Goal: Task Accomplishment & Management: Use online tool/utility

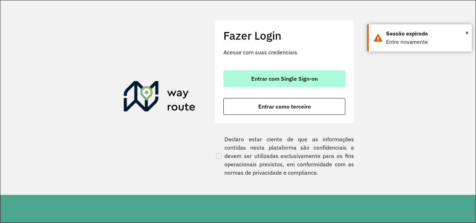
click at [303, 80] on span "Entrar com Single Sign-on" at bounding box center [284, 79] width 67 height 6
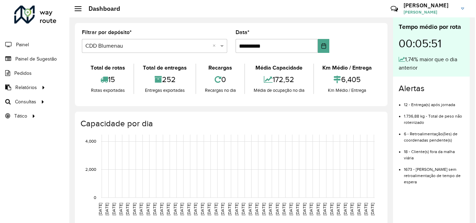
scroll to position [35, 0]
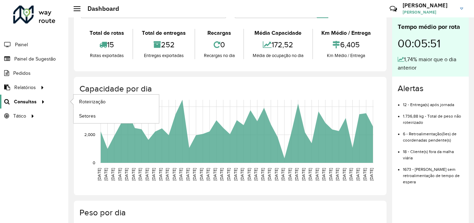
click at [20, 104] on span "Consultas" at bounding box center [25, 101] width 23 height 7
click at [24, 102] on span "Consultas" at bounding box center [25, 101] width 23 height 7
click at [102, 100] on span "Roteirização" at bounding box center [93, 101] width 28 height 7
click at [93, 116] on span "Setores" at bounding box center [87, 115] width 17 height 7
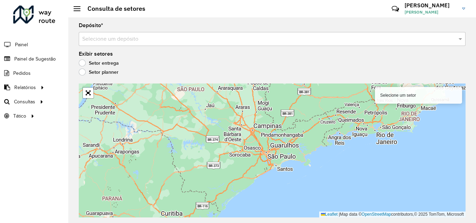
click at [181, 38] on input "text" at bounding box center [265, 39] width 366 height 8
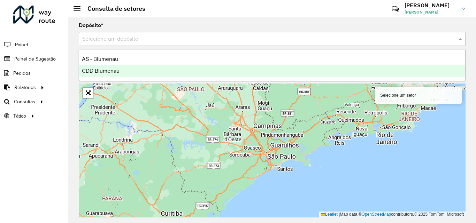
click at [153, 74] on div "CDD Blumenau" at bounding box center [272, 71] width 386 height 12
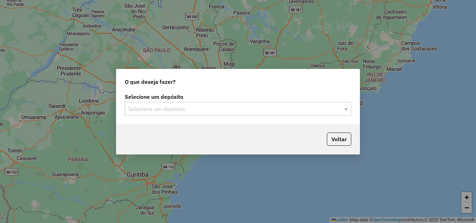
click at [155, 116] on div "Selecione um depósito" at bounding box center [238, 109] width 226 height 14
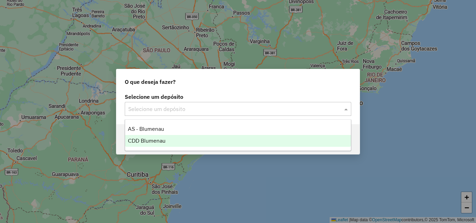
click at [155, 141] on span "CDD Blumenau" at bounding box center [147, 141] width 38 height 6
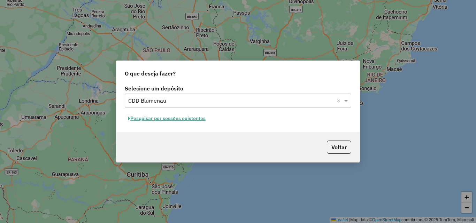
click at [173, 120] on button "Pesquisar por sessões existentes" at bounding box center [167, 118] width 84 height 11
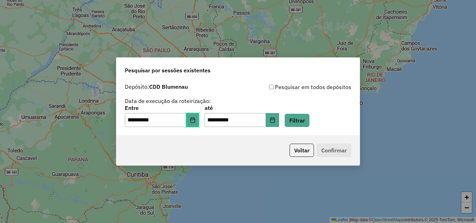
click at [195, 121] on icon "Choose Date" at bounding box center [193, 120] width 6 height 6
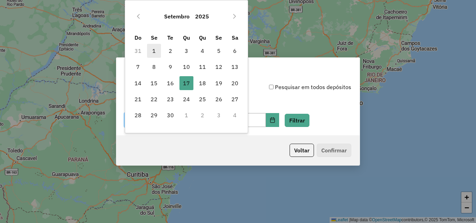
click at [155, 49] on span "1" at bounding box center [154, 51] width 14 height 14
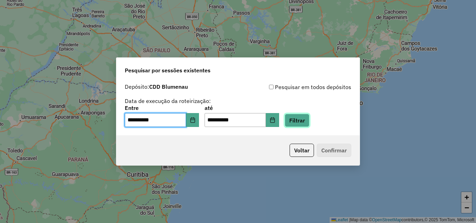
click at [305, 117] on button "Filtrar" at bounding box center [297, 120] width 25 height 13
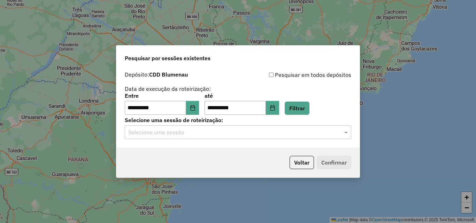
click at [251, 133] on input "text" at bounding box center [230, 133] width 205 height 8
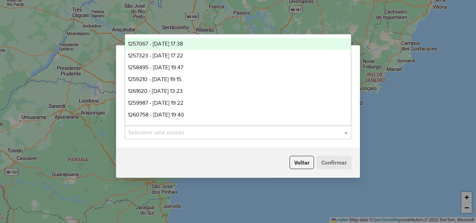
click at [166, 42] on span "1257067 - 01/09/2025 17:38" at bounding box center [155, 44] width 55 height 6
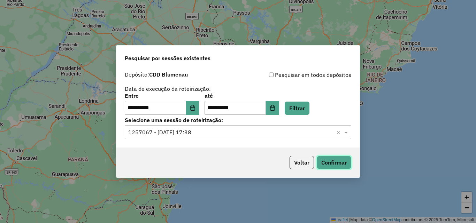
click at [343, 164] on button "Confirmar" at bounding box center [334, 162] width 34 height 13
click at [233, 131] on input "text" at bounding box center [230, 133] width 205 height 8
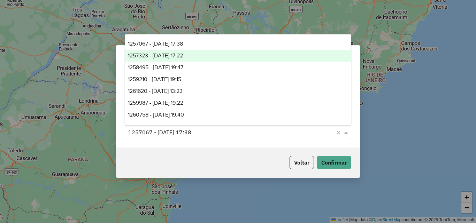
click at [169, 57] on span "1257323 - 02/09/2025 17:22" at bounding box center [155, 56] width 55 height 6
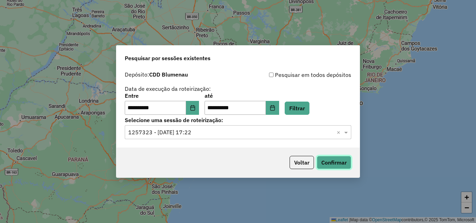
click at [328, 163] on button "Confirmar" at bounding box center [334, 162] width 34 height 13
click at [199, 111] on button "Choose Date" at bounding box center [192, 108] width 13 height 14
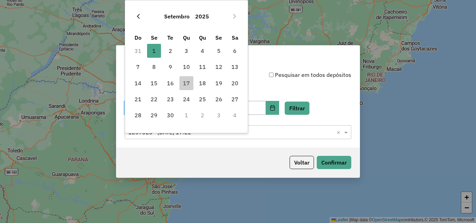
click at [138, 19] on icon "Previous Month" at bounding box center [138, 17] width 6 height 6
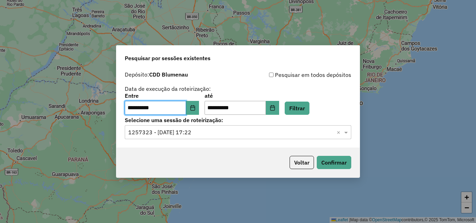
click at [354, 87] on div "**********" at bounding box center [237, 108] width 243 height 80
click at [196, 111] on button "Choose Date" at bounding box center [192, 108] width 13 height 14
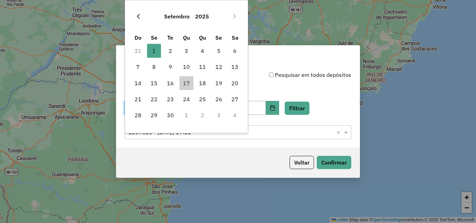
click at [138, 16] on icon "Previous Month" at bounding box center [138, 17] width 6 height 6
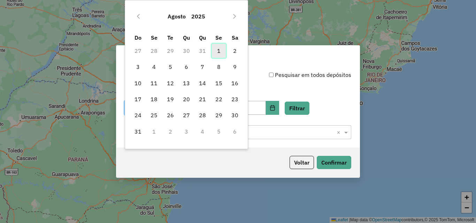
click at [217, 54] on span "1" at bounding box center [219, 51] width 14 height 14
type input "**********"
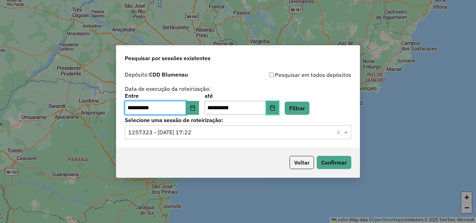
click at [275, 108] on icon "Choose Date" at bounding box center [273, 108] width 6 height 6
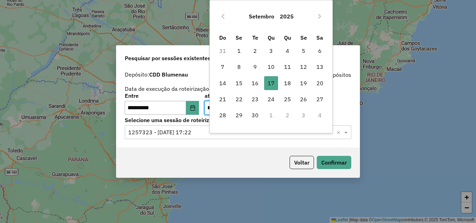
click at [225, 52] on td "31" at bounding box center [223, 51] width 16 height 16
click at [222, 17] on icon "Previous Month" at bounding box center [223, 17] width 6 height 6
click at [222, 132] on span "31" at bounding box center [223, 132] width 14 height 14
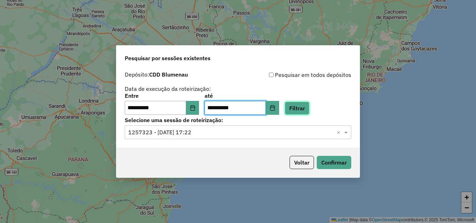
click at [301, 106] on button "Filtrar" at bounding box center [297, 108] width 25 height 13
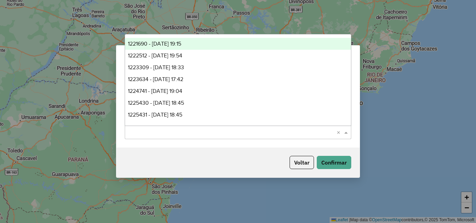
click at [189, 136] on input "text" at bounding box center [230, 133] width 205 height 8
click at [164, 44] on span "1221690 - 01/08/2025 19:15" at bounding box center [154, 44] width 53 height 6
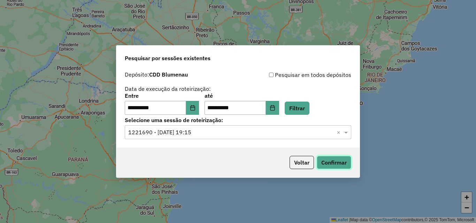
click at [332, 163] on button "Confirmar" at bounding box center [334, 162] width 34 height 13
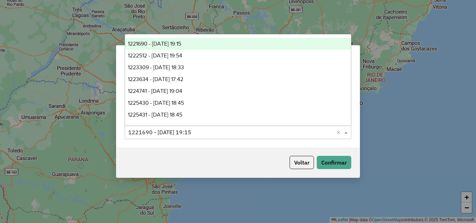
click at [230, 131] on input "text" at bounding box center [230, 133] width 205 height 8
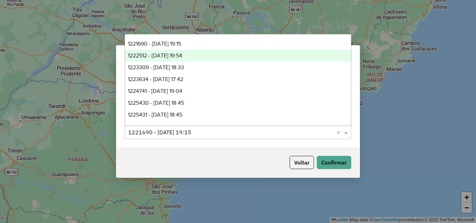
click at [179, 56] on span "1222512 - 02/08/2025 19:54" at bounding box center [155, 56] width 54 height 6
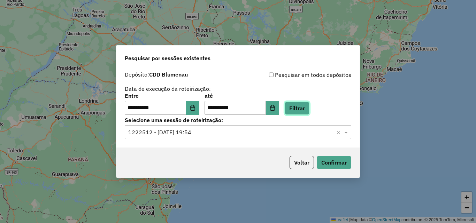
click at [307, 110] on button "Filtrar" at bounding box center [297, 108] width 25 height 13
click at [197, 133] on input "text" at bounding box center [230, 133] width 205 height 8
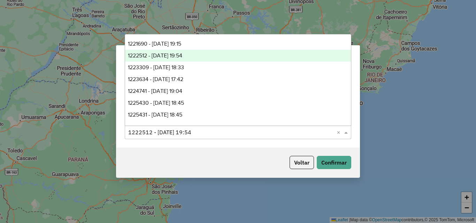
click at [182, 57] on span "1222512 - 02/08/2025 19:54" at bounding box center [155, 56] width 54 height 6
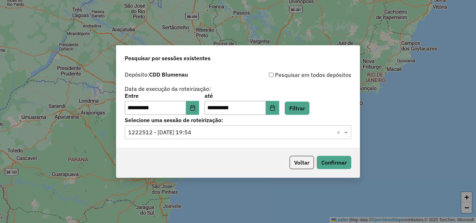
click at [336, 155] on div "Voltar Confirmar" at bounding box center [237, 163] width 243 height 30
click at [335, 160] on button "Confirmar" at bounding box center [334, 162] width 34 height 13
click at [195, 107] on icon "Choose Date" at bounding box center [192, 108] width 5 height 6
click at [285, 91] on div "**********" at bounding box center [238, 93] width 226 height 44
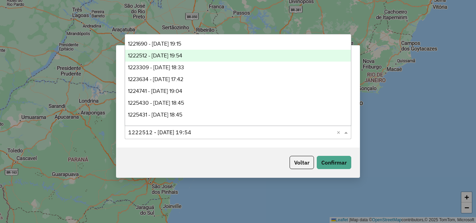
click at [205, 131] on input "text" at bounding box center [230, 133] width 205 height 8
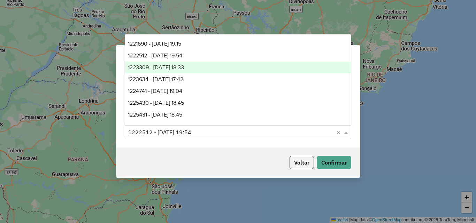
click at [161, 67] on span "1223309 - 04/08/2025 18:33" at bounding box center [156, 67] width 56 height 6
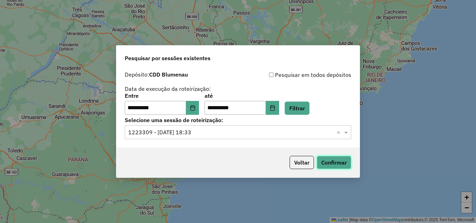
click at [329, 162] on button "Confirmar" at bounding box center [334, 162] width 34 height 13
click at [193, 132] on input "text" at bounding box center [230, 133] width 205 height 8
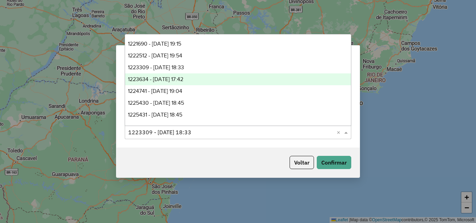
click at [171, 77] on span "1223634 - 05/08/2025 17:42" at bounding box center [155, 79] width 55 height 6
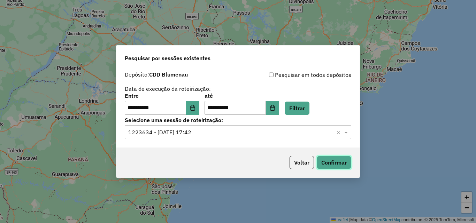
click at [333, 161] on button "Confirmar" at bounding box center [334, 162] width 34 height 13
click at [195, 109] on icon "Choose Date" at bounding box center [193, 108] width 6 height 6
click at [275, 108] on icon "Choose Date" at bounding box center [273, 108] width 6 height 6
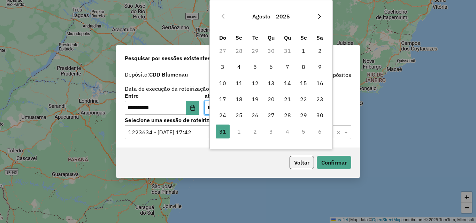
click at [320, 20] on button "Next Month" at bounding box center [319, 16] width 11 height 11
click at [275, 83] on span "17" at bounding box center [271, 83] width 14 height 14
type input "**********"
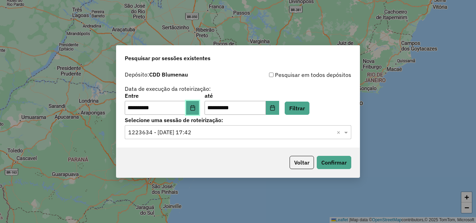
click at [197, 110] on button "Choose Date" at bounding box center [192, 108] width 13 height 14
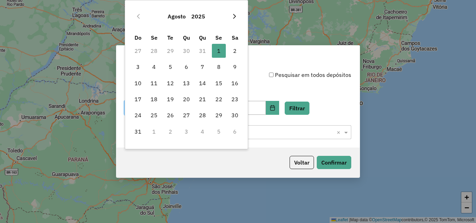
click at [235, 14] on button "Next Month" at bounding box center [234, 16] width 11 height 11
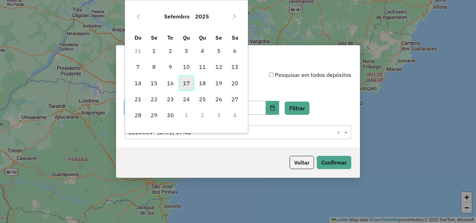
click at [187, 84] on span "17" at bounding box center [186, 83] width 14 height 14
type input "**********"
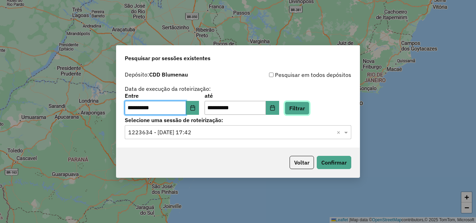
click at [299, 103] on button "Filtrar" at bounding box center [297, 108] width 25 height 13
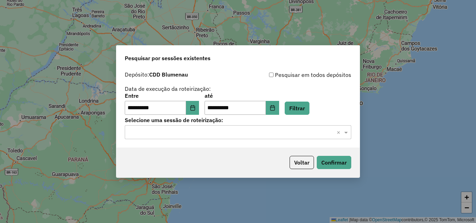
click at [239, 130] on input "text" at bounding box center [230, 133] width 205 height 8
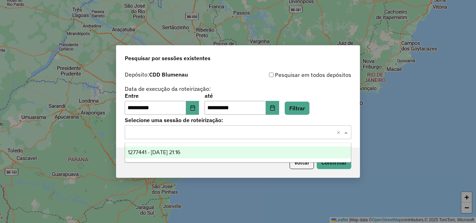
click at [196, 149] on div "1277441 - 17/09/2025 21:16" at bounding box center [238, 153] width 226 height 12
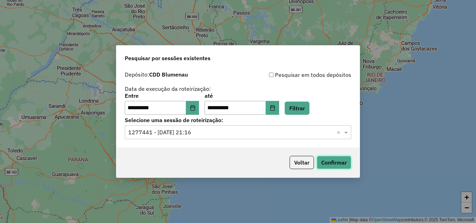
click at [342, 161] on button "Confirmar" at bounding box center [334, 162] width 34 height 13
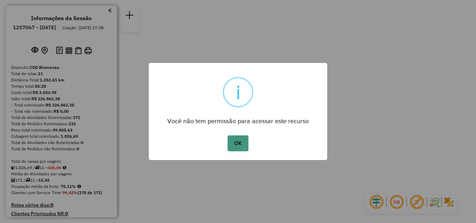
click at [243, 148] on button "OK" at bounding box center [237, 143] width 21 height 16
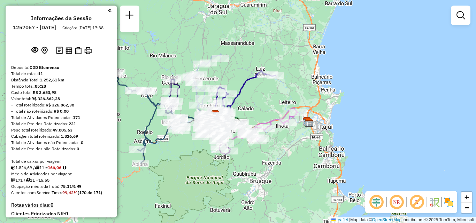
drag, startPoint x: 187, startPoint y: 139, endPoint x: 178, endPoint y: 141, distance: 8.9
click at [178, 141] on div "Janela de atendimento Grade de atendimento Capacidade Transportadoras Veículos …" at bounding box center [238, 111] width 476 height 223
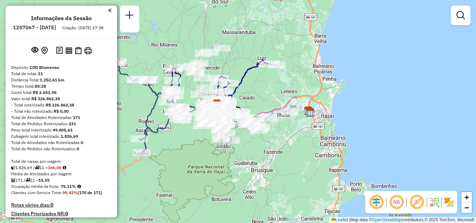
click at [241, 86] on icon at bounding box center [247, 84] width 60 height 48
drag, startPoint x: 295, startPoint y: 141, endPoint x: 298, endPoint y: 127, distance: 15.0
click at [298, 127] on div "Janela de atendimento Grade de atendimento Capacidade Transportadoras Veículos …" at bounding box center [238, 111] width 476 height 223
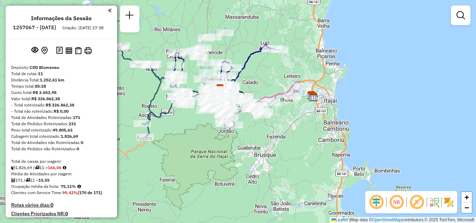
drag, startPoint x: 235, startPoint y: 149, endPoint x: 262, endPoint y: 136, distance: 30.5
click at [262, 136] on div "Janela de atendimento Grade de atendimento Capacidade Transportadoras Veículos …" at bounding box center [238, 111] width 476 height 223
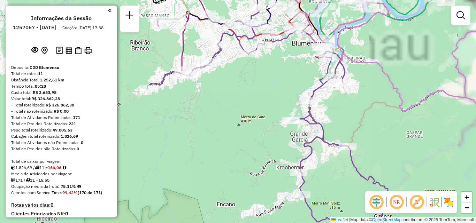
drag, startPoint x: 288, startPoint y: 90, endPoint x: 277, endPoint y: 83, distance: 13.3
click at [277, 83] on div "Janela de atendimento Grade de atendimento Capacidade Transportadoras Veículos …" at bounding box center [238, 111] width 476 height 223
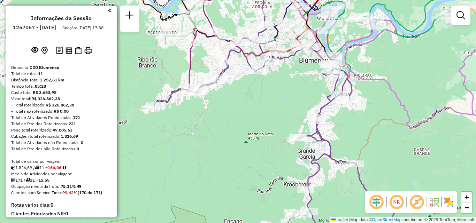
drag, startPoint x: 250, startPoint y: 85, endPoint x: 317, endPoint y: 165, distance: 104.7
click at [316, 167] on div "Janela de atendimento Grade de atendimento Capacidade Transportadoras Veículos …" at bounding box center [238, 111] width 476 height 223
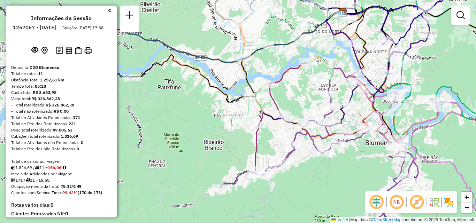
drag, startPoint x: 314, startPoint y: 162, endPoint x: 316, endPoint y: 180, distance: 17.4
click at [316, 180] on div "Janela de atendimento Grade de atendimento Capacidade Transportadoras Veículos …" at bounding box center [238, 111] width 476 height 223
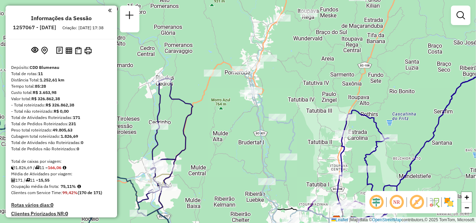
drag, startPoint x: 303, startPoint y: 106, endPoint x: 300, endPoint y: 176, distance: 69.7
click at [299, 182] on div "Rota 7 - Placa QJV4451 92804589 - AFONSO ALVES FERREIR Rota 7 - Placa QJV4451 9…" at bounding box center [238, 111] width 476 height 223
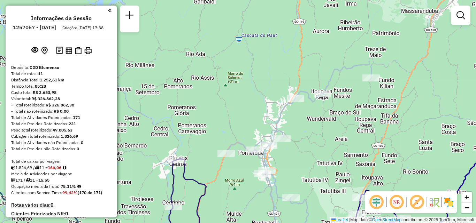
drag, startPoint x: 319, startPoint y: 100, endPoint x: 333, endPoint y: 30, distance: 72.1
click at [331, 176] on div "Rota 7 - Placa QJV4451 92804589 - AFONSO ALVES FERREIR Rota 7 - Placa QJV4451 9…" at bounding box center [238, 111] width 476 height 223
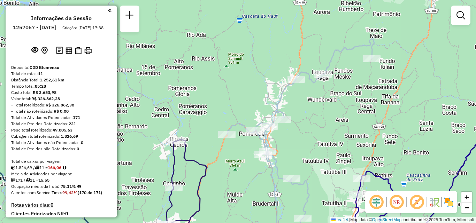
drag, startPoint x: 307, startPoint y: 122, endPoint x: 308, endPoint y: 45, distance: 77.3
click at [308, 49] on div "Rota 7 - Placa QJV4451 92804589 - AFONSO ALVES FERREIR Rota 7 - Placa QJV4451 9…" at bounding box center [238, 111] width 476 height 223
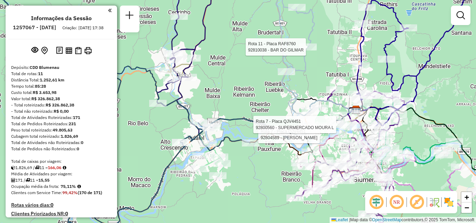
select select "**********"
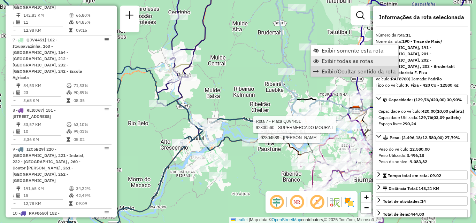
scroll to position [619, 0]
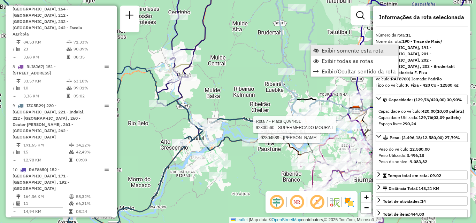
click at [326, 48] on span "Exibir somente esta rota" at bounding box center [352, 51] width 62 height 6
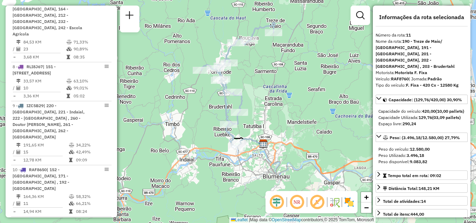
drag, startPoint x: 296, startPoint y: 103, endPoint x: 295, endPoint y: 74, distance: 29.0
click at [295, 77] on div "Janela de atendimento Grade de atendimento Capacidade Transportadoras Veículos …" at bounding box center [238, 111] width 476 height 223
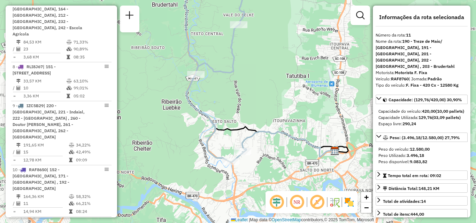
drag, startPoint x: 242, startPoint y: 115, endPoint x: 285, endPoint y: 111, distance: 43.3
click at [285, 111] on div "Janela de atendimento Grade de atendimento Capacidade Transportadoras Veículos …" at bounding box center [238, 111] width 476 height 223
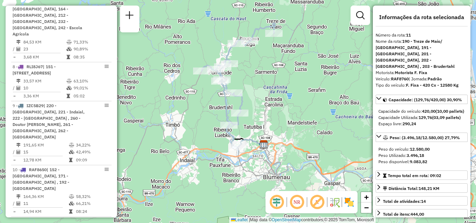
drag, startPoint x: 232, startPoint y: 77, endPoint x: 199, endPoint y: 102, distance: 41.1
click at [198, 103] on div "Janela de atendimento Grade de atendimento Capacidade Transportadoras Veículos …" at bounding box center [238, 111] width 476 height 223
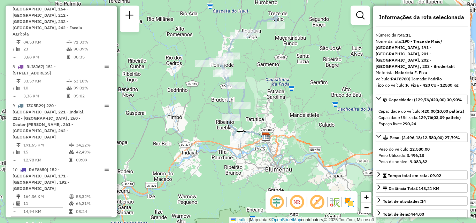
drag, startPoint x: 296, startPoint y: 117, endPoint x: 281, endPoint y: 106, distance: 18.4
click at [300, 100] on div "Janela de atendimento Grade de atendimento Capacidade Transportadoras Veículos …" at bounding box center [238, 111] width 476 height 223
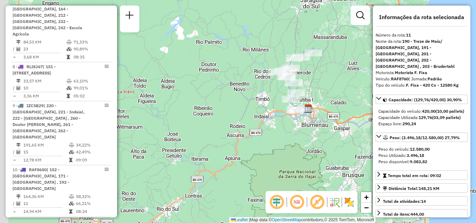
drag, startPoint x: 310, startPoint y: 96, endPoint x: 320, endPoint y: 95, distance: 9.8
click at [323, 96] on div "Janela de atendimento Grade de atendimento Capacidade Transportadoras Veículos …" at bounding box center [238, 111] width 476 height 223
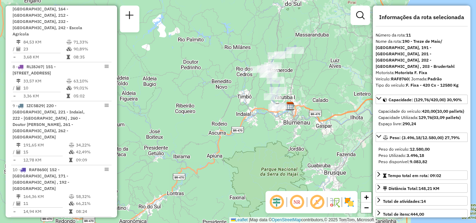
drag, startPoint x: 235, startPoint y: 90, endPoint x: 215, endPoint y: 87, distance: 19.7
click at [215, 87] on div "Janela de atendimento Grade de atendimento Capacidade Transportadoras Veículos …" at bounding box center [238, 111] width 476 height 223
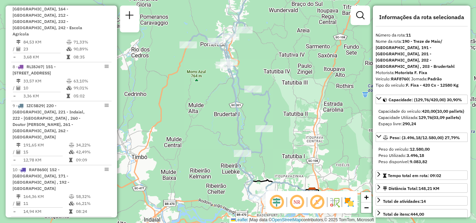
drag, startPoint x: 247, startPoint y: 84, endPoint x: 137, endPoint y: 90, distance: 110.6
click at [134, 95] on div "Janela de atendimento Grade de atendimento Capacidade Transportadoras Veículos …" at bounding box center [238, 111] width 476 height 223
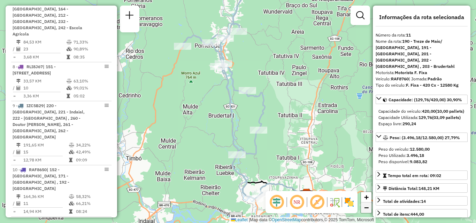
click at [363, 204] on link "−" at bounding box center [366, 208] width 10 height 10
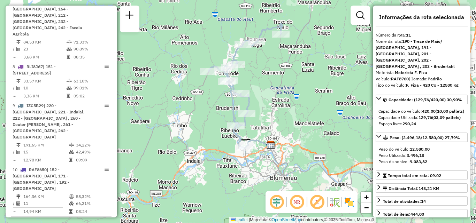
click at [305, 122] on div "Janela de atendimento Grade de atendimento Capacidade Transportadoras Veículos …" at bounding box center [238, 111] width 476 height 223
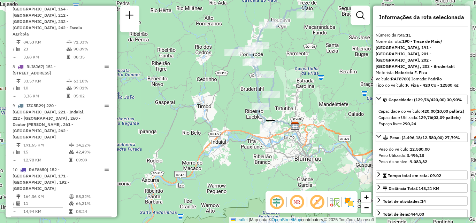
drag, startPoint x: 311, startPoint y: 107, endPoint x: 314, endPoint y: 92, distance: 15.8
click at [314, 92] on div "Janela de atendimento Grade de atendimento Capacidade Transportadoras Veículos …" at bounding box center [238, 111] width 476 height 223
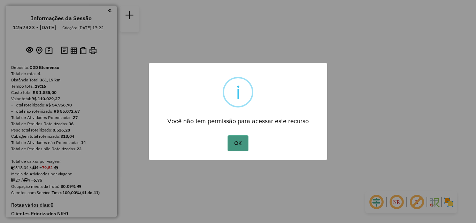
click at [233, 144] on button "OK" at bounding box center [237, 143] width 21 height 16
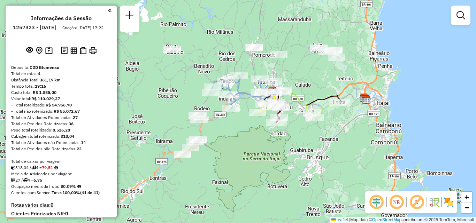
drag, startPoint x: 217, startPoint y: 168, endPoint x: 247, endPoint y: 151, distance: 34.6
click at [247, 151] on div "Janela de atendimento Grade de atendimento Capacidade Transportadoras Veículos …" at bounding box center [238, 111] width 476 height 223
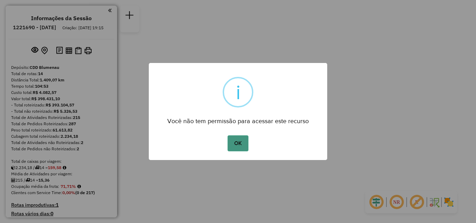
click at [239, 146] on button "OK" at bounding box center [237, 143] width 21 height 16
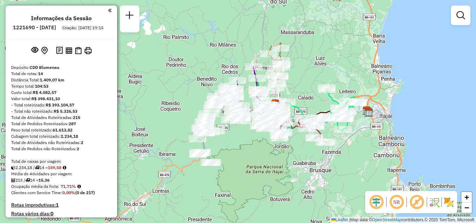
drag, startPoint x: 237, startPoint y: 161, endPoint x: 276, endPoint y: 153, distance: 40.0
click at [276, 153] on div "Janela de atendimento Grade de atendimento Capacidade Transportadoras Veículos …" at bounding box center [238, 111] width 476 height 223
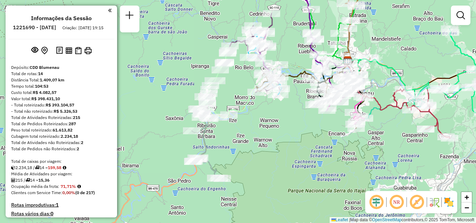
drag, startPoint x: 276, startPoint y: 155, endPoint x: 286, endPoint y: 148, distance: 11.3
click at [285, 149] on div "Janela de atendimento Grade de atendimento Capacidade Transportadoras Veículos …" at bounding box center [238, 111] width 476 height 223
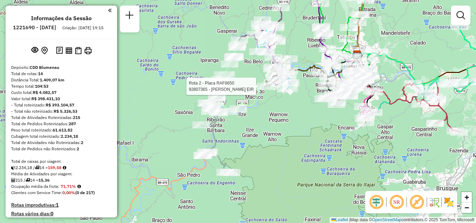
select select "**********"
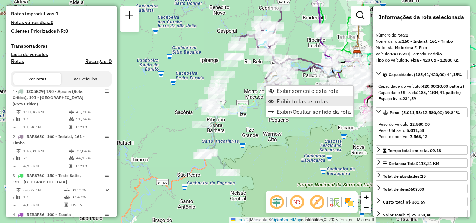
scroll to position [318, 0]
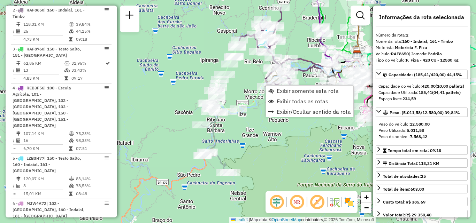
click at [258, 145] on div "Janela de atendimento Grade de atendimento Capacidade Transportadoras Veículos …" at bounding box center [238, 111] width 476 height 223
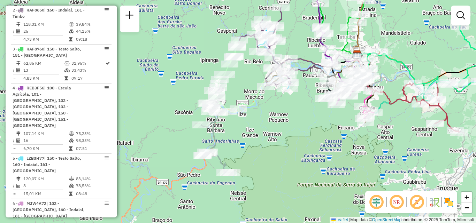
drag, startPoint x: 254, startPoint y: 133, endPoint x: 269, endPoint y: 148, distance: 20.9
click at [269, 148] on div "Janela de atendimento Grade de atendimento Capacidade Transportadoras Veículos …" at bounding box center [238, 111] width 476 height 223
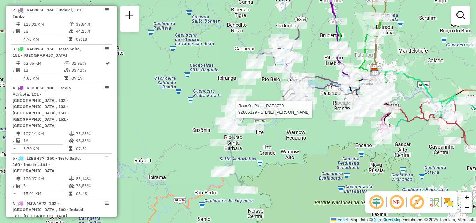
select select "**********"
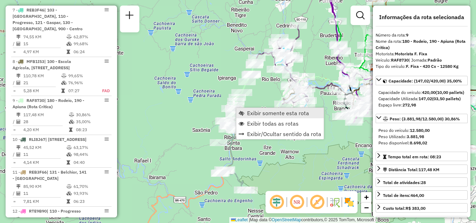
scroll to position [616, 0]
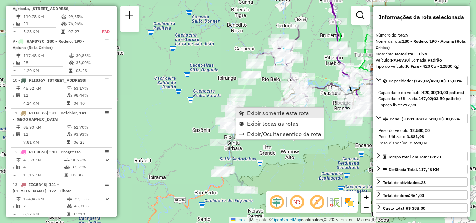
click at [259, 111] on span "Exibir somente esta rota" at bounding box center [278, 113] width 62 height 6
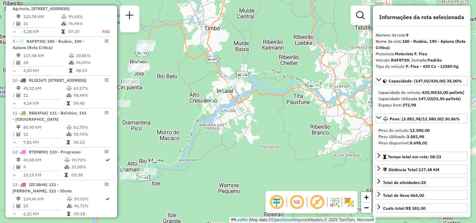
drag, startPoint x: 256, startPoint y: 140, endPoint x: 314, endPoint y: 113, distance: 63.7
click at [303, 116] on div "Janela de atendimento Grade de atendimento Capacidade Transportadoras Veículos …" at bounding box center [238, 111] width 476 height 223
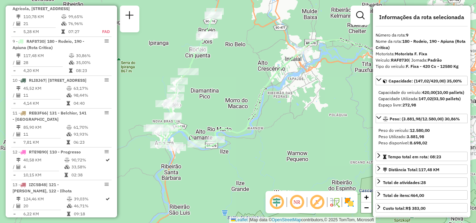
drag, startPoint x: 293, startPoint y: 125, endPoint x: 304, endPoint y: 122, distance: 11.4
click at [304, 122] on div "Janela de atendimento Grade de atendimento Capacidade Transportadoras Veículos …" at bounding box center [238, 111] width 476 height 223
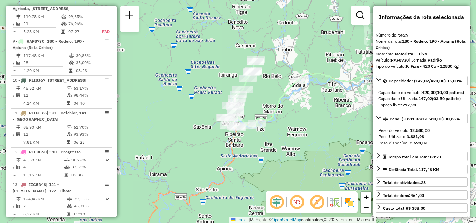
drag, startPoint x: 302, startPoint y: 145, endPoint x: 260, endPoint y: 132, distance: 43.4
click at [260, 132] on div "Janela de atendimento Grade de atendimento Capacidade Transportadoras Veículos …" at bounding box center [238, 111] width 476 height 223
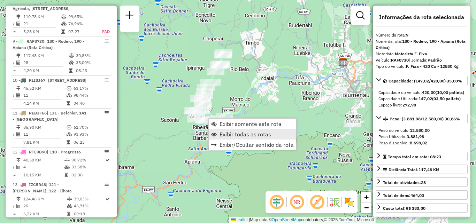
click at [237, 133] on span "Exibir todas as rotas" at bounding box center [245, 135] width 52 height 6
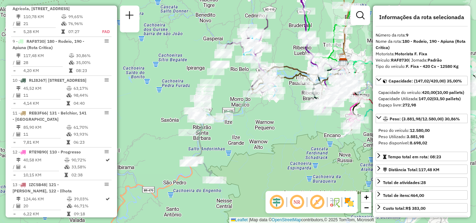
drag, startPoint x: 260, startPoint y: 134, endPoint x: 265, endPoint y: 107, distance: 27.7
click at [265, 112] on div "Janela de atendimento Grade de atendimento Capacidade Transportadoras Veículos …" at bounding box center [238, 111] width 476 height 223
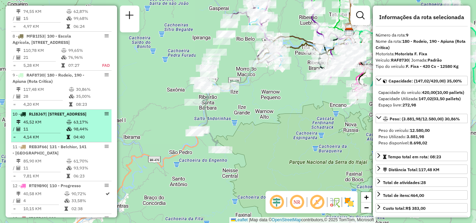
scroll to position [582, 0]
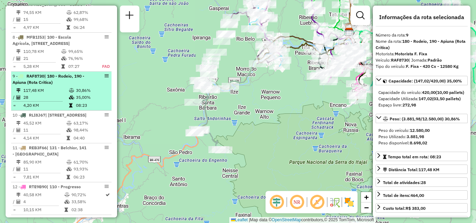
click at [57, 73] on div "9 - RAF8730 | 180 - Rodeio, 190 - Apiuna (Rota Critica)" at bounding box center [50, 79] width 74 height 13
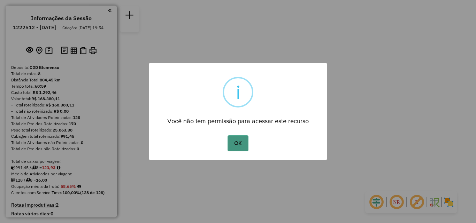
click at [242, 143] on button "OK" at bounding box center [237, 143] width 21 height 16
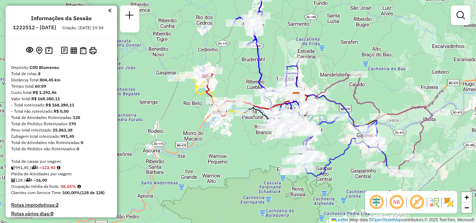
drag, startPoint x: 238, startPoint y: 70, endPoint x: 238, endPoint y: 59, distance: 11.1
click at [238, 60] on div "Janela de atendimento Grade de atendimento Capacidade Transportadoras Veículos …" at bounding box center [238, 111] width 476 height 223
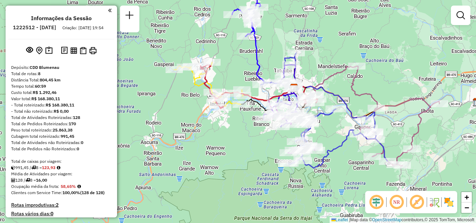
drag, startPoint x: 234, startPoint y: 72, endPoint x: 220, endPoint y: 81, distance: 16.3
click at [220, 81] on div "Janela de atendimento Grade de atendimento Capacidade Transportadoras Veículos …" at bounding box center [238, 111] width 476 height 223
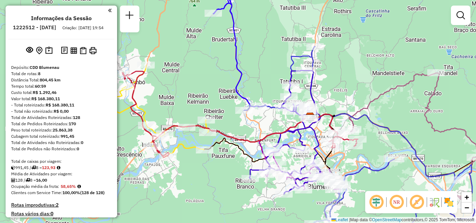
drag, startPoint x: 201, startPoint y: 102, endPoint x: 235, endPoint y: 94, distance: 35.1
click at [235, 94] on div "Janela de atendimento Grade de atendimento Capacidade Transportadoras Veículos …" at bounding box center [238, 111] width 476 height 223
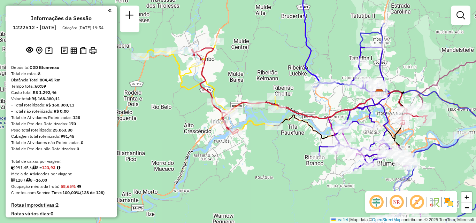
drag, startPoint x: 235, startPoint y: 91, endPoint x: 242, endPoint y: 74, distance: 18.2
click at [243, 74] on div "Janela de atendimento Grade de atendimento Capacidade Transportadoras Veículos …" at bounding box center [238, 111] width 476 height 223
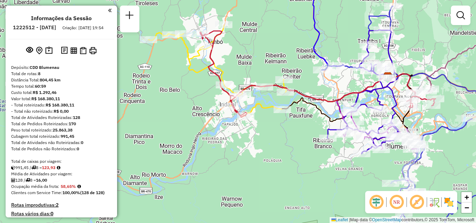
drag, startPoint x: 257, startPoint y: 155, endPoint x: 303, endPoint y: 119, distance: 58.9
click at [303, 120] on div "Janela de atendimento Grade de atendimento Capacidade Transportadoras Veículos …" at bounding box center [238, 111] width 476 height 223
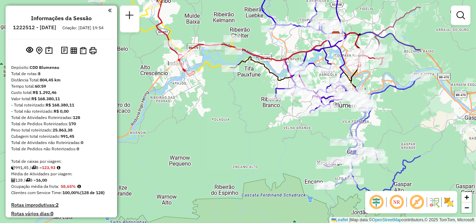
drag, startPoint x: 306, startPoint y: 130, endPoint x: 204, endPoint y: 128, distance: 101.7
click at [204, 128] on div "Janela de atendimento Grade de atendimento Capacidade Transportadoras Veículos …" at bounding box center [238, 111] width 476 height 223
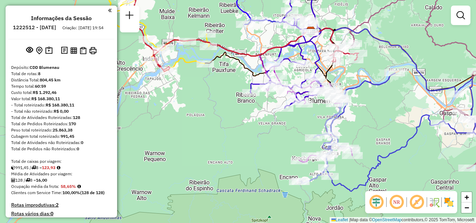
drag, startPoint x: 262, startPoint y: 134, endPoint x: 188, endPoint y: 118, distance: 74.9
click at [192, 119] on div "Janela de atendimento Grade de atendimento Capacidade Transportadoras Veículos …" at bounding box center [238, 111] width 476 height 223
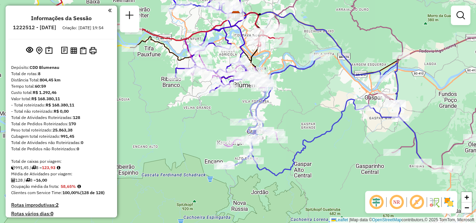
drag, startPoint x: 341, startPoint y: 133, endPoint x: 245, endPoint y: 110, distance: 99.0
click at [249, 111] on div "Janela de atendimento Grade de atendimento Capacidade Transportadoras Veículos …" at bounding box center [238, 111] width 476 height 223
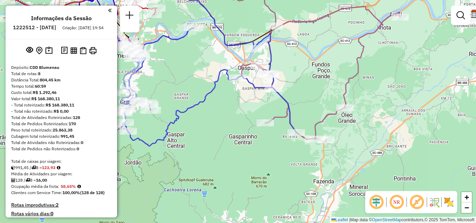
click at [270, 123] on div "Janela de atendimento Grade de atendimento Capacidade Transportadoras Veículos …" at bounding box center [238, 111] width 476 height 223
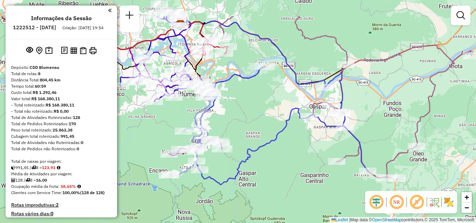
drag, startPoint x: 213, startPoint y: 85, endPoint x: 243, endPoint y: 122, distance: 48.0
click at [243, 122] on div "Janela de atendimento Grade de atendimento Capacidade Transportadoras Veículos …" at bounding box center [238, 111] width 476 height 223
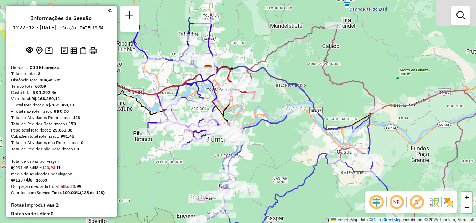
drag, startPoint x: 256, startPoint y: 115, endPoint x: 261, endPoint y: 119, distance: 6.7
click at [261, 119] on div "Janela de atendimento Grade de atendimento Capacidade Transportadoras Veículos …" at bounding box center [238, 111] width 476 height 223
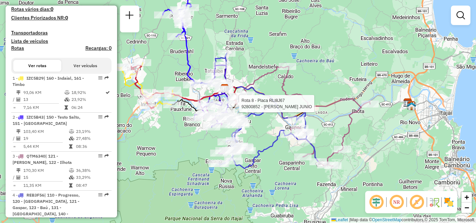
select select "**********"
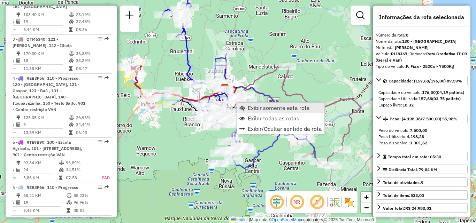
scroll to position [422, 0]
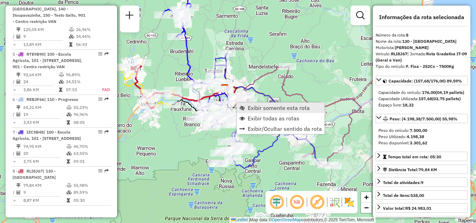
click at [248, 106] on span "Exibir somente esta rota" at bounding box center [279, 108] width 62 height 6
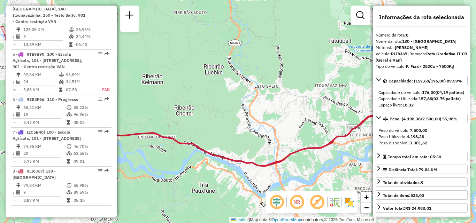
drag, startPoint x: 244, startPoint y: 110, endPoint x: 151, endPoint y: 80, distance: 97.7
click at [161, 82] on div "Janela de atendimento Grade de atendimento Capacidade Transportadoras Veículos …" at bounding box center [238, 111] width 476 height 223
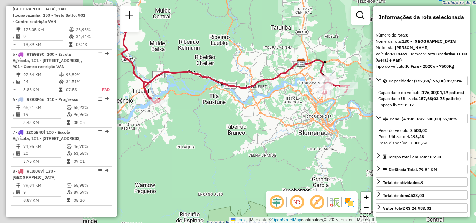
drag, startPoint x: 215, startPoint y: 109, endPoint x: 294, endPoint y: 109, distance: 79.1
click at [294, 109] on div "Janela de atendimento Grade de atendimento Capacidade Transportadoras Veículos …" at bounding box center [238, 111] width 476 height 223
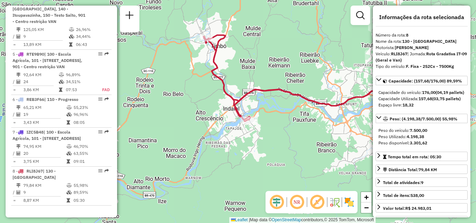
click at [285, 128] on div "Janela de atendimento Grade de atendimento Capacidade Transportadoras Veículos …" at bounding box center [238, 111] width 476 height 223
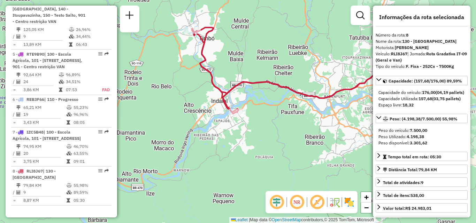
drag, startPoint x: 269, startPoint y: 98, endPoint x: 238, endPoint y: 84, distance: 33.3
click at [238, 87] on div "Janela de atendimento Grade de atendimento Capacidade Transportadoras Veículos …" at bounding box center [238, 111] width 476 height 223
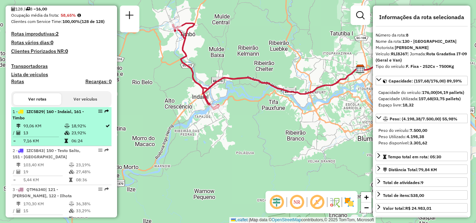
scroll to position [213, 0]
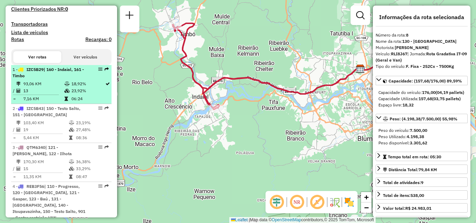
click at [59, 79] on div "1 - IZC5B29 | 160 - Indaial, 161 - Timbo" at bounding box center [50, 73] width 74 height 13
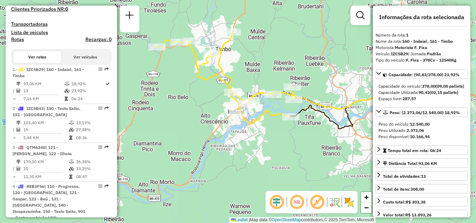
drag, startPoint x: 245, startPoint y: 81, endPoint x: 287, endPoint y: 50, distance: 52.6
click at [287, 50] on div "Janela de atendimento Grade de atendimento Capacidade Transportadoras Veículos …" at bounding box center [238, 111] width 476 height 223
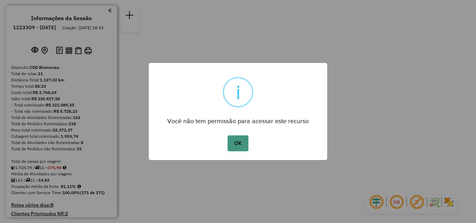
click at [245, 147] on button "OK" at bounding box center [237, 143] width 21 height 16
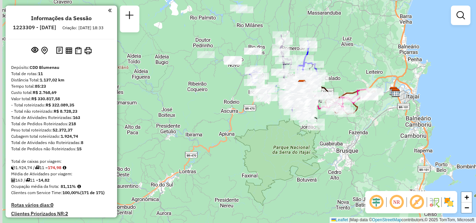
drag, startPoint x: 210, startPoint y: 155, endPoint x: 274, endPoint y: 128, distance: 69.6
click at [274, 128] on div "Janela de atendimento Grade de atendimento Capacidade Transportadoras Veículos …" at bounding box center [238, 111] width 476 height 223
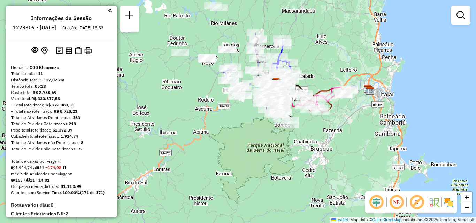
drag, startPoint x: 391, startPoint y: 154, endPoint x: 370, endPoint y: 154, distance: 20.9
click at [370, 154] on div "Janela de atendimento Grade de atendimento Capacidade Transportadoras Veículos …" at bounding box center [238, 111] width 476 height 223
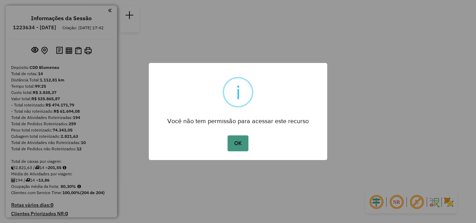
click at [241, 143] on button "OK" at bounding box center [237, 143] width 21 height 16
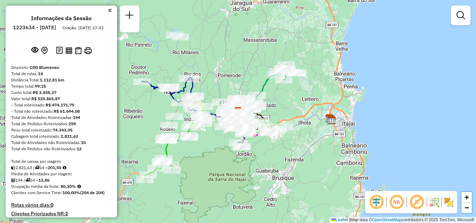
drag, startPoint x: 210, startPoint y: 167, endPoint x: 241, endPoint y: 149, distance: 35.7
click at [241, 149] on div "Janela de atendimento Grade de atendimento Capacidade Transportadoras Veículos …" at bounding box center [238, 111] width 476 height 223
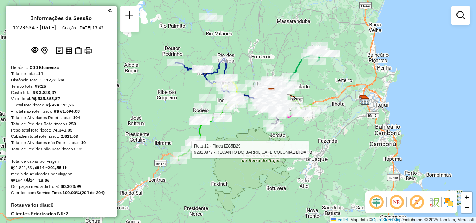
select select "**********"
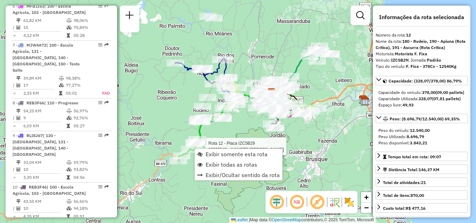
scroll to position [725, 0]
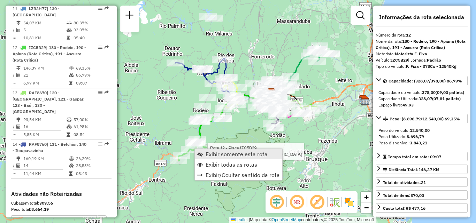
click at [213, 149] on link "Exibir somente esta rota" at bounding box center [238, 154] width 87 height 10
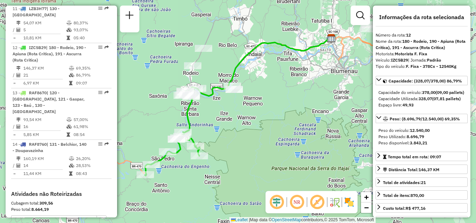
drag, startPoint x: 246, startPoint y: 154, endPoint x: 254, endPoint y: 138, distance: 17.3
click at [251, 141] on div "Janela de atendimento Grade de atendimento Capacidade Transportadoras Veículos …" at bounding box center [238, 111] width 476 height 223
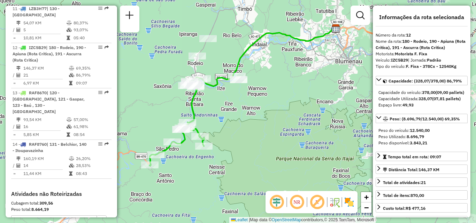
click at [294, 201] on em at bounding box center [296, 202] width 17 height 17
click at [286, 147] on div "Janela de atendimento Grade de atendimento Capacidade Transportadoras Veículos …" at bounding box center [238, 111] width 476 height 223
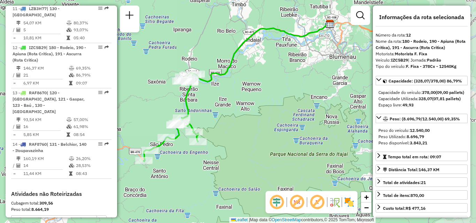
drag, startPoint x: 301, startPoint y: 98, endPoint x: 272, endPoint y: 98, distance: 28.9
click at [272, 98] on div "Janela de atendimento Grade de atendimento Capacidade Transportadoras Veículos …" at bounding box center [238, 111] width 476 height 223
drag, startPoint x: 261, startPoint y: 97, endPoint x: 281, endPoint y: 97, distance: 20.9
click at [281, 97] on div "Janela de atendimento Grade de atendimento Capacidade Transportadoras Veículos …" at bounding box center [238, 111] width 476 height 223
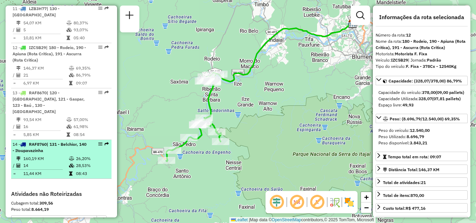
click at [48, 162] on td "14" at bounding box center [46, 165] width 46 height 7
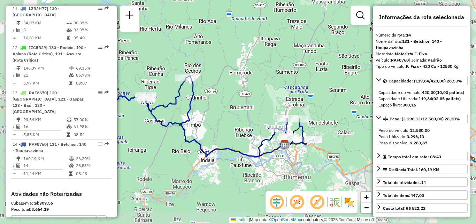
drag, startPoint x: 177, startPoint y: 140, endPoint x: 137, endPoint y: 109, distance: 50.2
click at [137, 109] on div "Janela de atendimento Grade de atendimento Capacidade Transportadoras Veículos …" at bounding box center [238, 111] width 476 height 223
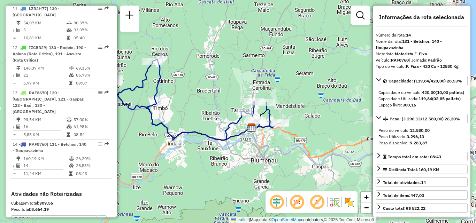
drag, startPoint x: 191, startPoint y: 118, endPoint x: 199, endPoint y: 132, distance: 15.9
click at [199, 133] on icon at bounding box center [169, 99] width 221 height 81
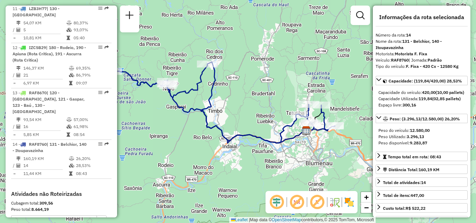
drag, startPoint x: 214, startPoint y: 130, endPoint x: 217, endPoint y: 130, distance: 3.5
click at [217, 130] on icon at bounding box center [223, 102] width 221 height 81
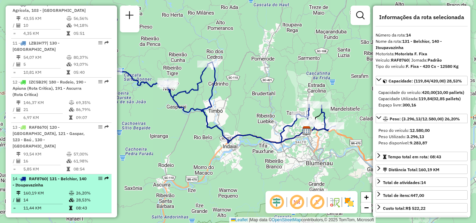
scroll to position [690, 0]
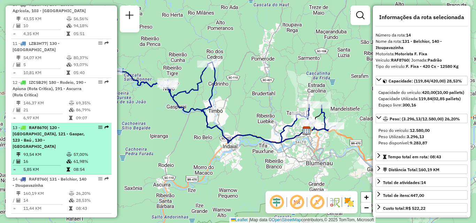
click at [59, 125] on div "13 - RAF8670 | 120 - Bela Vista, 121 - Gaspar, 123 - Baú , 130 - Itoupava Norte" at bounding box center [50, 137] width 74 height 25
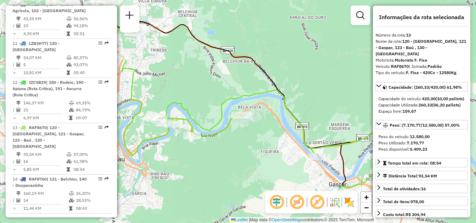
drag, startPoint x: 206, startPoint y: 100, endPoint x: 251, endPoint y: 91, distance: 46.1
click at [250, 92] on div "Janela de atendimento Grade de atendimento Capacidade Transportadoras Veículos …" at bounding box center [238, 111] width 476 height 223
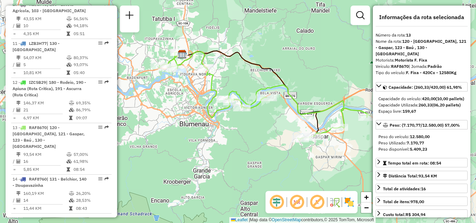
drag, startPoint x: 197, startPoint y: 110, endPoint x: 208, endPoint y: 110, distance: 11.5
click at [208, 110] on div "Janela de atendimento Grade de atendimento Capacidade Transportadoras Veículos …" at bounding box center [238, 111] width 476 height 223
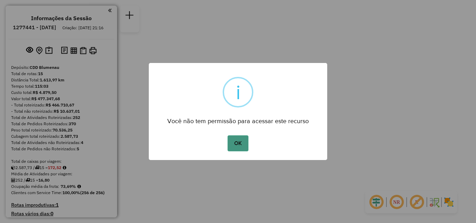
click at [238, 144] on button "OK" at bounding box center [237, 143] width 21 height 16
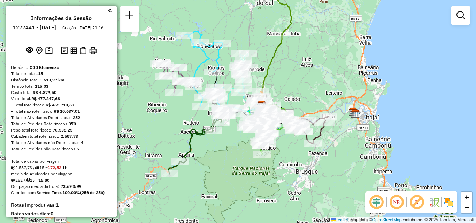
drag, startPoint x: 256, startPoint y: 146, endPoint x: 298, endPoint y: 136, distance: 43.3
click at [293, 137] on div "Janela de atendimento Grade de atendimento Capacidade Transportadoras Veículos …" at bounding box center [238, 111] width 476 height 223
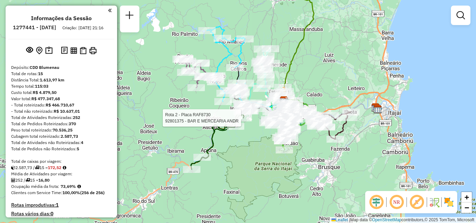
select select "**********"
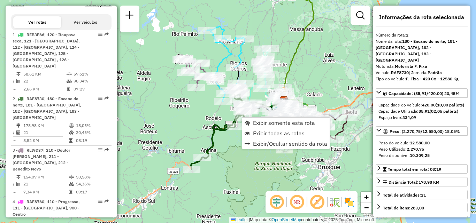
scroll to position [331, 0]
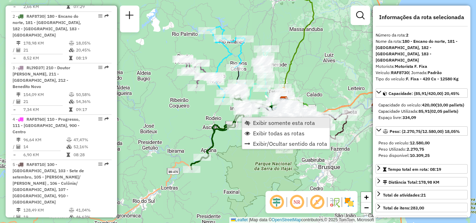
click at [257, 125] on span "Exibir somente esta rota" at bounding box center [284, 123] width 62 height 6
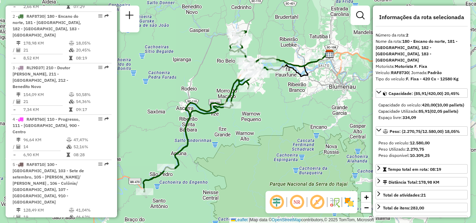
click at [298, 203] on em at bounding box center [296, 202] width 17 height 17
click at [280, 204] on em at bounding box center [276, 202] width 17 height 17
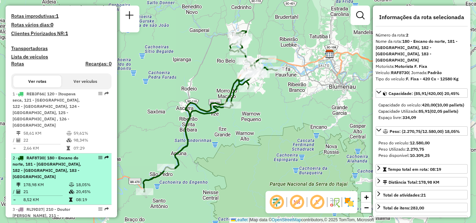
scroll to position [192, 0]
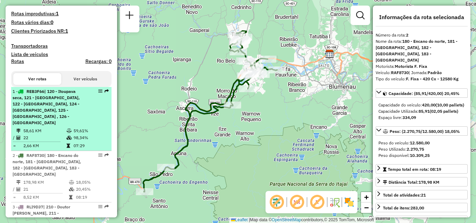
click at [50, 113] on div "1 - REB3F66 | 120 - Itoupava seca, 121 - [GEOGRAPHIC_DATA], 122 - Velha, 124 - …" at bounding box center [50, 107] width 74 height 38
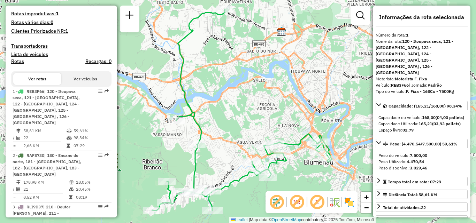
drag, startPoint x: 246, startPoint y: 124, endPoint x: 246, endPoint y: 116, distance: 7.3
click at [246, 116] on div "Janela de atendimento Grade de atendimento Capacidade Transportadoras Veículos …" at bounding box center [238, 111] width 476 height 223
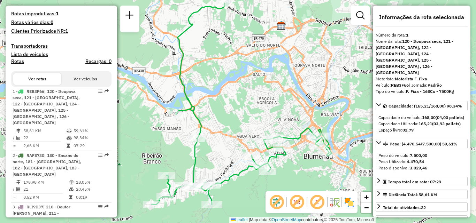
drag, startPoint x: 254, startPoint y: 111, endPoint x: 255, endPoint y: 101, distance: 10.2
click at [254, 108] on div "Janela de atendimento Grade de atendimento Capacidade Transportadoras Veículos …" at bounding box center [238, 111] width 476 height 223
click at [255, 103] on div "Janela de atendimento Grade de atendimento Capacidade Transportadoras Veículos …" at bounding box center [238, 111] width 476 height 223
click at [255, 101] on div "Janela de atendimento Grade de atendimento Capacidade Transportadoras Veículos …" at bounding box center [238, 111] width 476 height 223
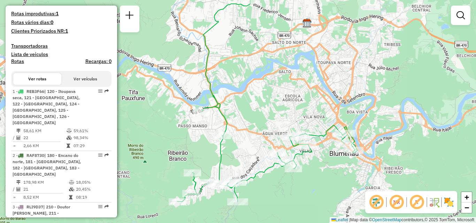
click at [279, 109] on div "Janela de atendimento Grade de atendimento Capacidade Transportadoras Veículos …" at bounding box center [238, 111] width 476 height 223
drag, startPoint x: 254, startPoint y: 86, endPoint x: 256, endPoint y: 147, distance: 60.6
click at [257, 146] on div "Janela de atendimento Grade de atendimento Capacidade Transportadoras Veículos …" at bounding box center [238, 111] width 476 height 223
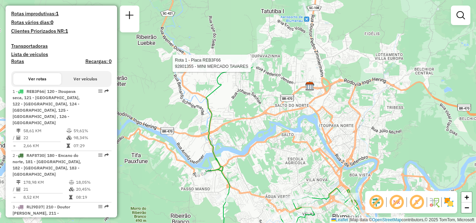
select select "**********"
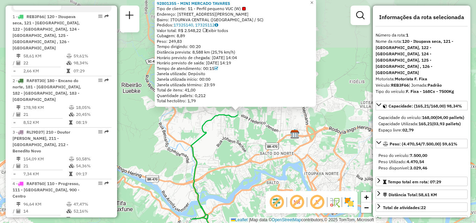
scroll to position [279, 0]
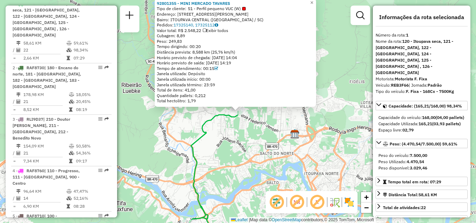
click at [250, 131] on div "92801355 - MINI MERCADO TAVARES Tipo de cliente: 51 - Perfil pequeno VUC (W) En…" at bounding box center [238, 111] width 476 height 223
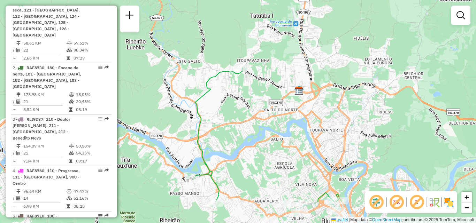
drag, startPoint x: 248, startPoint y: 156, endPoint x: 252, endPoint y: 99, distance: 58.0
click at [252, 105] on div "Janela de atendimento Grade de atendimento Capacidade Transportadoras Veículos …" at bounding box center [238, 111] width 476 height 223
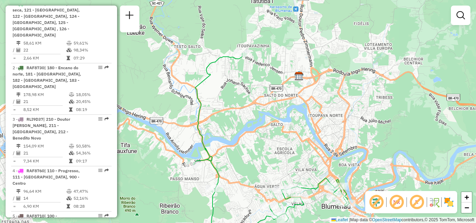
drag, startPoint x: 252, startPoint y: 100, endPoint x: 252, endPoint y: 87, distance: 12.2
click at [252, 88] on div "Janela de atendimento Grade de atendimento Capacidade Transportadoras Veículos …" at bounding box center [238, 111] width 476 height 223
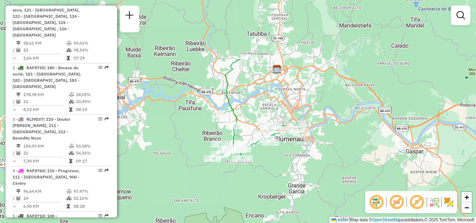
click at [255, 93] on div "Janela de atendimento Grade de atendimento Capacidade Transportadoras Veículos …" at bounding box center [238, 111] width 476 height 223
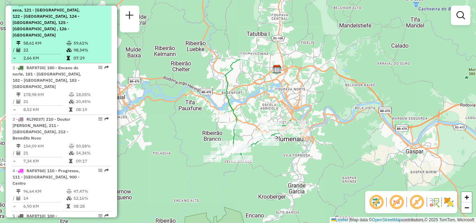
click at [66, 24] on span "| 120 - Itoupava seca, 121 - [GEOGRAPHIC_DATA], 122 - [GEOGRAPHIC_DATA], 124 - …" at bounding box center [46, 19] width 67 height 37
select select "**********"
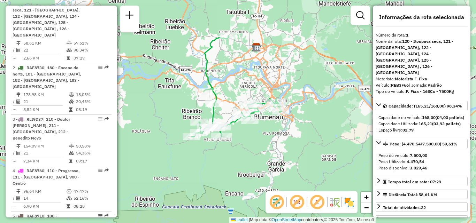
click at [290, 68] on div "Janela de atendimento Grade de atendimento Capacidade Transportadoras Veículos …" at bounding box center [238, 111] width 476 height 223
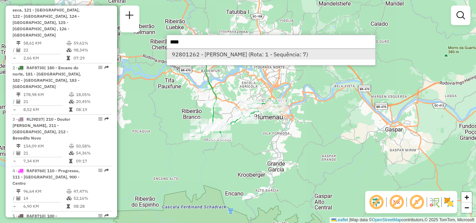
type input "****"
click at [264, 50] on li "92801262 - [PERSON_NAME] (Rota: 1 - Sequência: 7)" at bounding box center [271, 54] width 208 height 10
select select "**********"
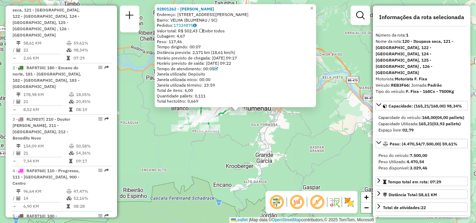
click at [255, 126] on div "92801262 - [PERSON_NAME] Endereço: R [PERSON_NAME] 82 Bairro: VELHA ([GEOGRAPHI…" at bounding box center [238, 111] width 476 height 223
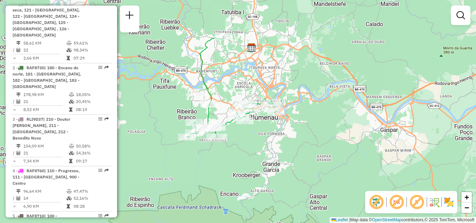
drag, startPoint x: 249, startPoint y: 134, endPoint x: 256, endPoint y: 143, distance: 11.4
click at [256, 143] on div "Janela de atendimento Grade de atendimento Capacidade Transportadoras Veículos …" at bounding box center [238, 111] width 476 height 223
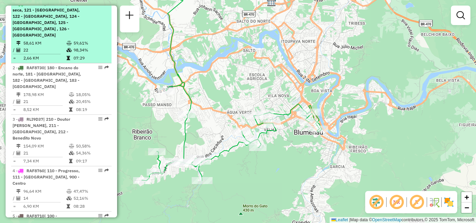
click at [28, 30] on span "| 120 - Itoupava seca, 121 - [GEOGRAPHIC_DATA], 122 - [GEOGRAPHIC_DATA], 124 - …" at bounding box center [46, 19] width 67 height 37
select select "**********"
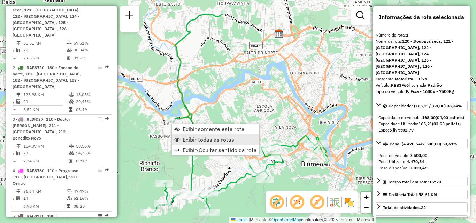
click at [192, 140] on span "Exibir todas as rotas" at bounding box center [208, 140] width 52 height 6
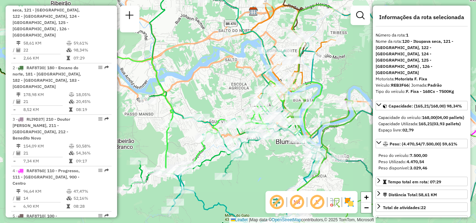
drag, startPoint x: 232, startPoint y: 115, endPoint x: 205, endPoint y: 91, distance: 35.3
click at [205, 92] on div "Janela de atendimento Grade de atendimento Capacidade Transportadoras Veículos …" at bounding box center [238, 111] width 476 height 223
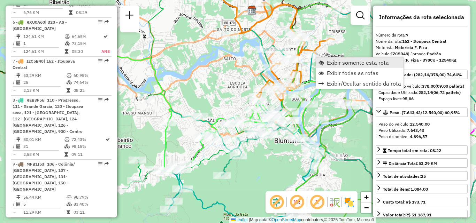
scroll to position [557, 0]
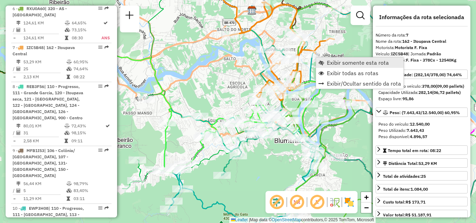
click at [326, 64] on link "Exibir somente esta rota" at bounding box center [359, 62] width 87 height 10
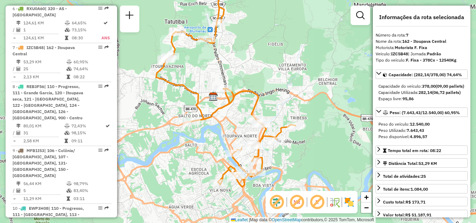
drag, startPoint x: 300, startPoint y: 104, endPoint x: 293, endPoint y: 79, distance: 26.5
click at [293, 79] on div "Janela de atendimento Grade de atendimento Capacidade Transportadoras Veículos …" at bounding box center [238, 111] width 476 height 223
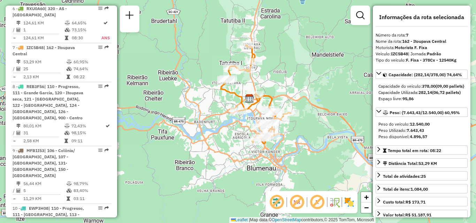
drag, startPoint x: 289, startPoint y: 93, endPoint x: 281, endPoint y: 90, distance: 8.1
click at [282, 91] on div "Janela de atendimento Grade de atendimento Capacidade Transportadoras Veículos …" at bounding box center [238, 111] width 476 height 223
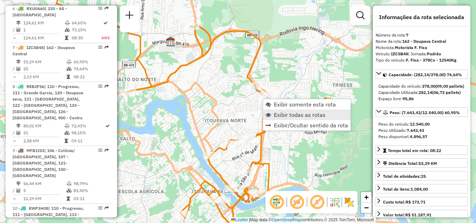
click at [277, 116] on span "Exibir todas as rotas" at bounding box center [300, 115] width 52 height 6
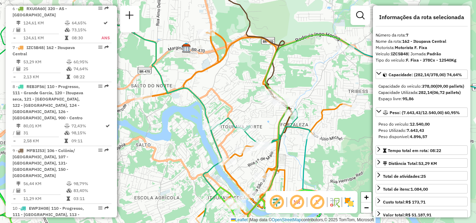
drag, startPoint x: 213, startPoint y: 93, endPoint x: 275, endPoint y: 105, distance: 62.8
click at [267, 107] on div "Janela de atendimento Grade de atendimento Capacidade Transportadoras Veículos …" at bounding box center [238, 111] width 476 height 223
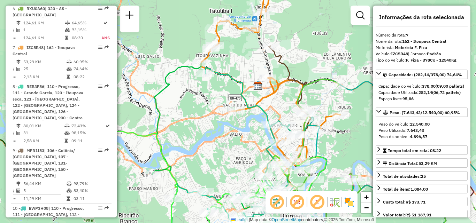
drag, startPoint x: 331, startPoint y: 69, endPoint x: 325, endPoint y: 56, distance: 14.6
click at [325, 56] on div "Janela de atendimento Grade de atendimento Capacidade Transportadoras Veículos …" at bounding box center [238, 111] width 476 height 223
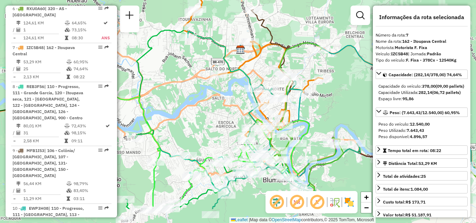
drag, startPoint x: 331, startPoint y: 90, endPoint x: 314, endPoint y: 56, distance: 37.7
click at [314, 56] on div "Rota 13 - Placa RTE9B90 92800887 - CONFEITARIA VO NILA Janela de atendimento Gr…" at bounding box center [238, 111] width 476 height 223
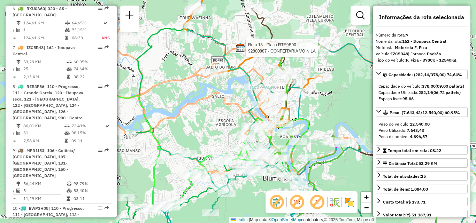
drag, startPoint x: 344, startPoint y: 108, endPoint x: 327, endPoint y: 70, distance: 42.1
click at [327, 70] on div "Rota 13 - Placa RTE9B90 92800887 - CONFEITARIA VO NILA Janela de atendimento Gr…" at bounding box center [238, 111] width 476 height 223
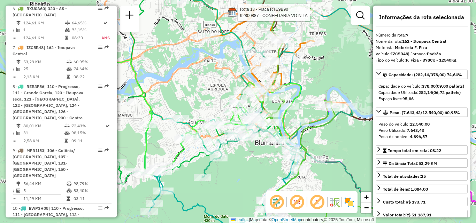
drag, startPoint x: 334, startPoint y: 80, endPoint x: 351, endPoint y: 83, distance: 17.2
click at [351, 83] on div "Rota 13 - Placa RTE9B90 92800887 - CONFEITARIA VO NILA Janela de atendimento Gr…" at bounding box center [238, 111] width 476 height 223
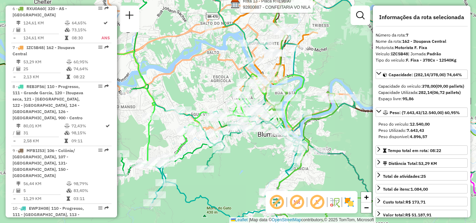
drag, startPoint x: 239, startPoint y: 76, endPoint x: 201, endPoint y: 54, distance: 43.7
click at [196, 53] on div "Rota 13 - Placa RTE9B90 92800887 - CONFEITARIA VO NILA Janela de atendimento Gr…" at bounding box center [238, 111] width 476 height 223
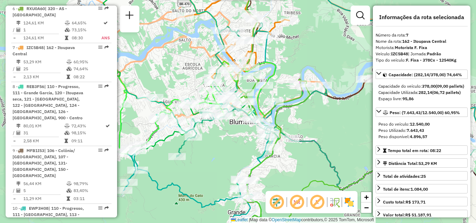
drag, startPoint x: 305, startPoint y: 65, endPoint x: 324, endPoint y: 99, distance: 38.8
click at [324, 99] on div "Rota 13 - Placa RTE9B90 92800887 - CONFEITARIA VO NILA Janela de atendimento Gr…" at bounding box center [238, 111] width 476 height 223
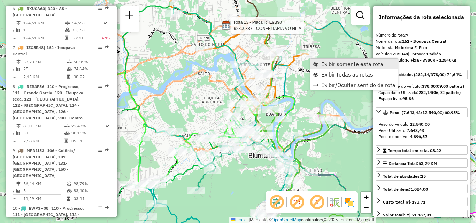
click at [333, 65] on span "Exibir somente esta rota" at bounding box center [352, 64] width 62 height 6
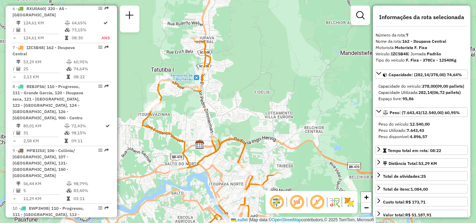
drag, startPoint x: 336, startPoint y: 115, endPoint x: 315, endPoint y: 138, distance: 31.3
click at [316, 138] on div "Janela de atendimento Grade de atendimento Capacidade Transportadoras Veículos …" at bounding box center [238, 111] width 476 height 223
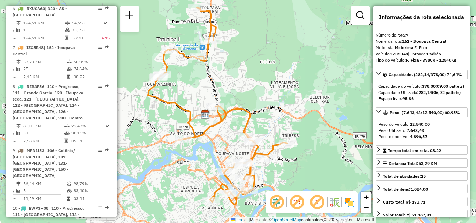
drag, startPoint x: 315, startPoint y: 140, endPoint x: 308, endPoint y: 84, distance: 56.5
click at [308, 84] on div "Janela de atendimento Grade de atendimento Capacidade Transportadoras Veículos …" at bounding box center [238, 111] width 476 height 223
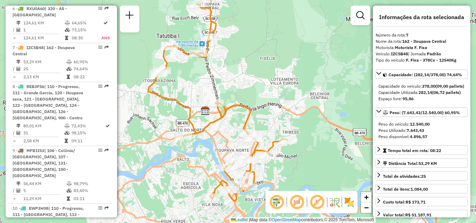
drag, startPoint x: 312, startPoint y: 151, endPoint x: 300, endPoint y: 102, distance: 50.4
click at [301, 104] on div "Janela de atendimento Grade de atendimento Capacidade Transportadoras Veículos …" at bounding box center [238, 111] width 476 height 223
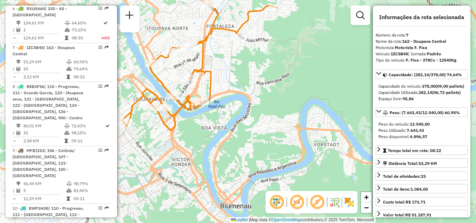
drag, startPoint x: 242, startPoint y: 127, endPoint x: 246, endPoint y: 127, distance: 4.5
click at [246, 127] on div "Janela de atendimento Grade de atendimento Capacidade Transportadoras Veículos …" at bounding box center [238, 111] width 476 height 223
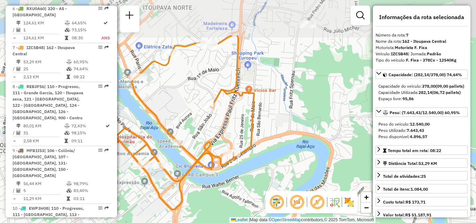
drag, startPoint x: 223, startPoint y: 122, endPoint x: 214, endPoint y: 178, distance: 57.1
click at [214, 180] on div "Janela de atendimento Grade de atendimento Capacidade Transportadoras Veículos …" at bounding box center [238, 111] width 476 height 223
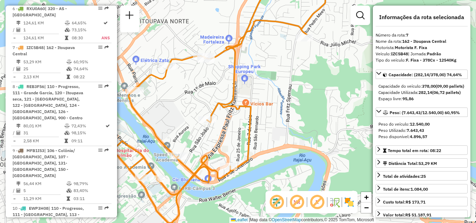
drag, startPoint x: 281, startPoint y: 117, endPoint x: 283, endPoint y: 130, distance: 13.0
click at [283, 130] on div "Janela de atendimento Grade de atendimento Capacidade Transportadoras Veículos …" at bounding box center [238, 111] width 476 height 223
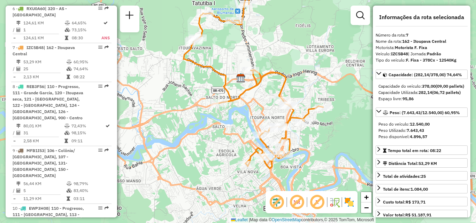
drag, startPoint x: 303, startPoint y: 129, endPoint x: 318, endPoint y: 139, distance: 18.1
click at [319, 147] on div "Janela de atendimento Grade de atendimento Capacidade Transportadoras Veículos …" at bounding box center [238, 111] width 476 height 223
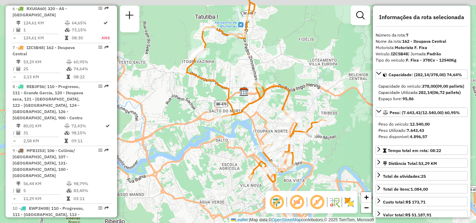
drag, startPoint x: 306, startPoint y: 85, endPoint x: 316, endPoint y: 141, distance: 56.6
click at [316, 141] on div "Janela de atendimento Grade de atendimento Capacidade Transportadoras Veículos …" at bounding box center [238, 111] width 476 height 223
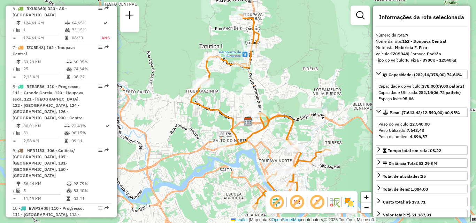
drag, startPoint x: 300, startPoint y: 129, endPoint x: 295, endPoint y: 108, distance: 21.7
click at [295, 108] on div "Janela de atendimento Grade de atendimento Capacidade Transportadoras Veículos …" at bounding box center [238, 111] width 476 height 223
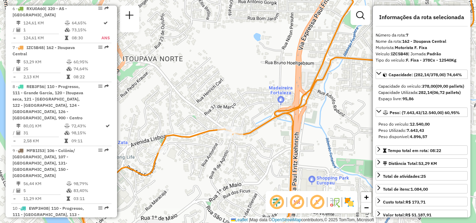
drag, startPoint x: 341, startPoint y: 119, endPoint x: 204, endPoint y: 185, distance: 152.3
click at [204, 185] on div "Janela de atendimento Grade de atendimento Capacidade Transportadoras Veículos …" at bounding box center [238, 111] width 476 height 223
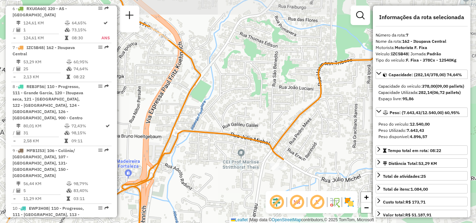
drag, startPoint x: 238, startPoint y: 180, endPoint x: 250, endPoint y: 205, distance: 27.9
click at [250, 205] on div "Janela de atendimento Grade de atendimento Capacidade Transportadoras Veículos …" at bounding box center [238, 111] width 476 height 223
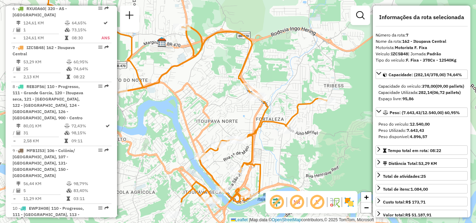
drag, startPoint x: 293, startPoint y: 143, endPoint x: 293, endPoint y: 119, distance: 24.0
click at [293, 119] on icon at bounding box center [187, 69] width 279 height 268
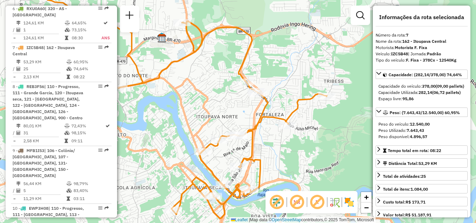
drag, startPoint x: 302, startPoint y: 140, endPoint x: 346, endPoint y: 109, distance: 54.4
click at [346, 109] on div "Janela de atendimento Grade de atendimento Capacidade Transportadoras Veículos …" at bounding box center [238, 111] width 476 height 223
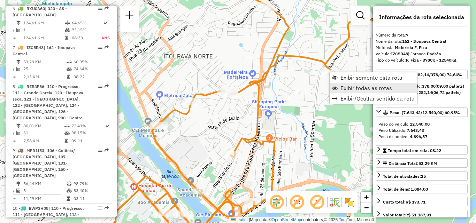
click at [344, 93] on link "Exibir todas as rotas" at bounding box center [372, 88] width 87 height 10
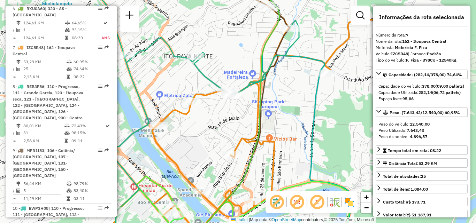
drag, startPoint x: 313, startPoint y: 112, endPoint x: 252, endPoint y: 177, distance: 88.9
click at [252, 177] on icon at bounding box center [292, 112] width 121 height 268
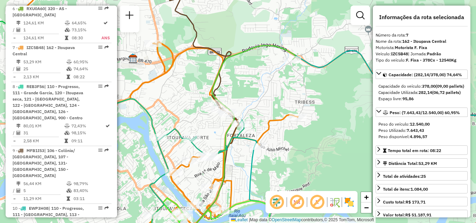
click at [299, 201] on em at bounding box center [296, 202] width 17 height 17
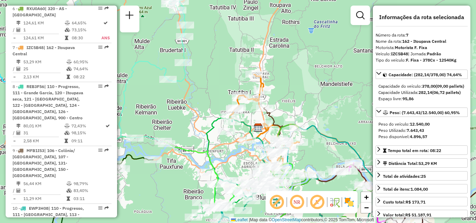
drag, startPoint x: 209, startPoint y: 95, endPoint x: 241, endPoint y: 106, distance: 34.0
click at [238, 107] on div "Janela de atendimento Grade de atendimento Capacidade Transportadoras Veículos …" at bounding box center [238, 111] width 476 height 223
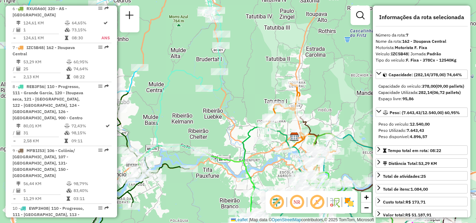
drag, startPoint x: 223, startPoint y: 114, endPoint x: 227, endPoint y: 83, distance: 31.6
click at [227, 83] on div "Janela de atendimento Grade de atendimento Capacidade Transportadoras Veículos …" at bounding box center [238, 111] width 476 height 223
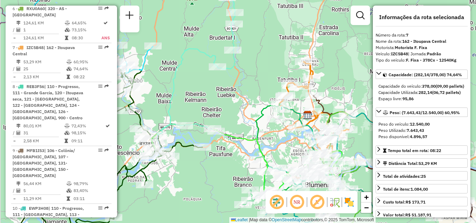
drag, startPoint x: 241, startPoint y: 92, endPoint x: 257, endPoint y: 95, distance: 17.2
click at [257, 95] on div "Janela de atendimento Grade de atendimento Capacidade Transportadoras Veículos …" at bounding box center [238, 111] width 476 height 223
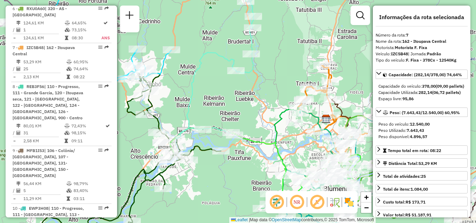
drag, startPoint x: 246, startPoint y: 85, endPoint x: 231, endPoint y: 77, distance: 16.4
click at [232, 77] on div "Janela de atendimento Grade de atendimento Capacidade Transportadoras Veículos …" at bounding box center [238, 111] width 476 height 223
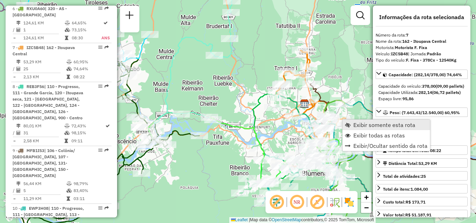
click at [352, 123] on link "Exibir somente esta rota" at bounding box center [385, 125] width 87 height 10
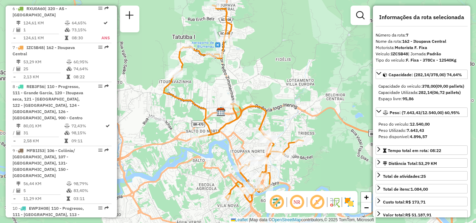
drag, startPoint x: 297, startPoint y: 123, endPoint x: 299, endPoint y: 99, distance: 24.1
click at [299, 99] on div "Janela de atendimento Grade de atendimento Capacidade Transportadoras Veículos …" at bounding box center [238, 111] width 476 height 223
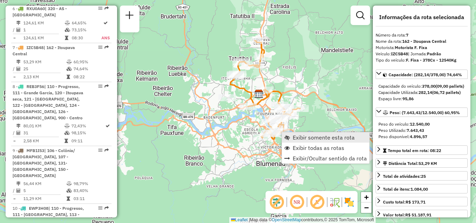
click at [310, 137] on span "Exibir somente esta rota" at bounding box center [324, 138] width 62 height 6
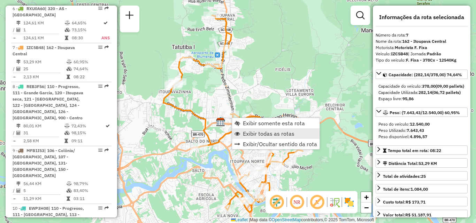
click at [257, 136] on span "Exibir todas as rotas" at bounding box center [269, 134] width 52 height 6
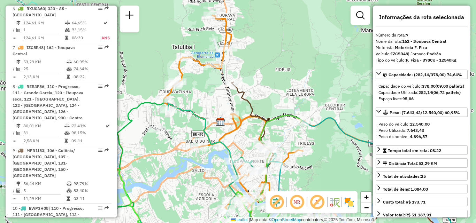
drag, startPoint x: 232, startPoint y: 139, endPoint x: 279, endPoint y: 104, distance: 58.0
click at [279, 105] on div "Janela de atendimento Grade de atendimento Capacidade Transportadoras Veículos …" at bounding box center [238, 111] width 476 height 223
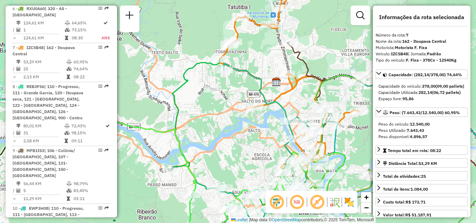
drag, startPoint x: 248, startPoint y: 143, endPoint x: 220, endPoint y: 98, distance: 53.2
click at [223, 102] on div "Janela de atendimento Grade de atendimento Capacidade Transportadoras Veículos …" at bounding box center [238, 111] width 476 height 223
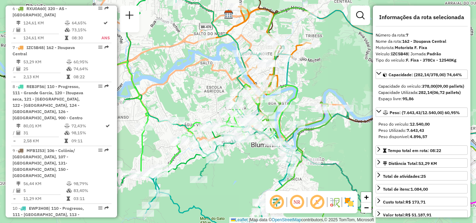
drag, startPoint x: 347, startPoint y: 136, endPoint x: 297, endPoint y: 106, distance: 58.2
click at [298, 106] on div "Janela de atendimento Grade de atendimento Capacidade Transportadoras Veículos …" at bounding box center [238, 111] width 476 height 223
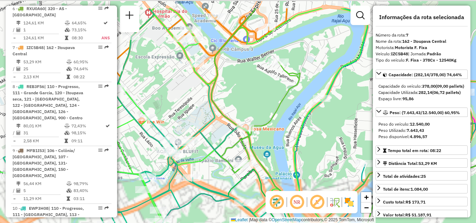
drag, startPoint x: 271, startPoint y: 82, endPoint x: 261, endPoint y: 83, distance: 10.1
click at [273, 84] on div "Janela de atendimento Grade de atendimento Capacidade Transportadoras Veículos …" at bounding box center [238, 111] width 476 height 223
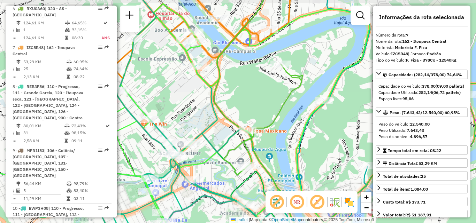
drag, startPoint x: 244, startPoint y: 79, endPoint x: 268, endPoint y: 106, distance: 36.0
click at [268, 106] on div "Janela de atendimento Grade de atendimento Capacidade Transportadoras Veículos …" at bounding box center [238, 111] width 476 height 223
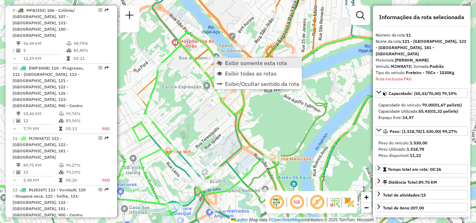
scroll to position [757, 0]
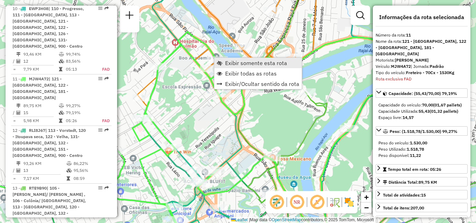
click at [225, 61] on link "Exibir somente esta rota" at bounding box center [257, 63] width 87 height 10
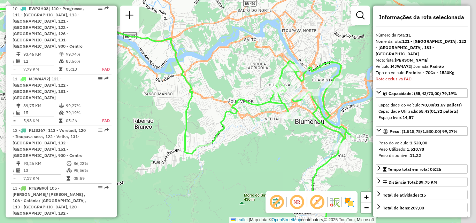
drag, startPoint x: 246, startPoint y: 79, endPoint x: 172, endPoint y: 89, distance: 74.5
click at [173, 88] on div "Janela de atendimento Grade de atendimento Capacidade Transportadoras Veículos …" at bounding box center [238, 111] width 476 height 223
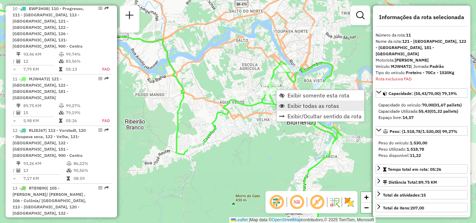
click at [294, 105] on span "Exibir todas as rotas" at bounding box center [313, 106] width 52 height 6
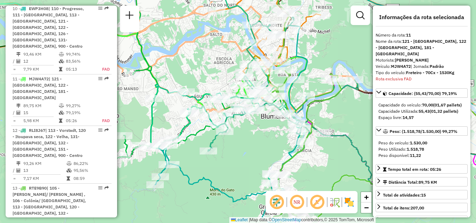
drag, startPoint x: 238, startPoint y: 94, endPoint x: 202, endPoint y: 86, distance: 36.7
click at [202, 86] on div "Janela de atendimento Grade de atendimento Capacidade Transportadoras Veículos …" at bounding box center [238, 111] width 476 height 223
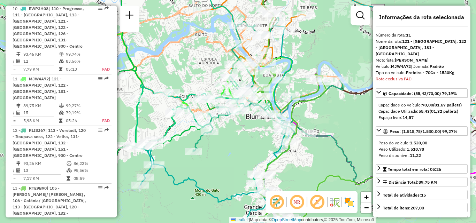
drag, startPoint x: 249, startPoint y: 132, endPoint x: 234, endPoint y: 141, distance: 17.7
click at [234, 141] on div "Janela de atendimento Grade de atendimento Capacidade Transportadoras Veículos …" at bounding box center [238, 111] width 476 height 223
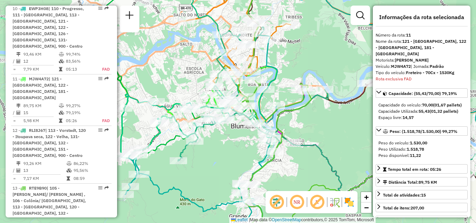
drag, startPoint x: 286, startPoint y: 60, endPoint x: 323, endPoint y: 79, distance: 41.8
click at [323, 80] on div "Janela de atendimento Grade de atendimento Capacidade Transportadoras Veículos …" at bounding box center [238, 111] width 476 height 223
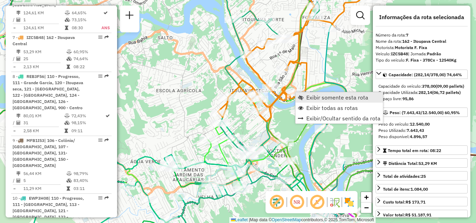
scroll to position [557, 0]
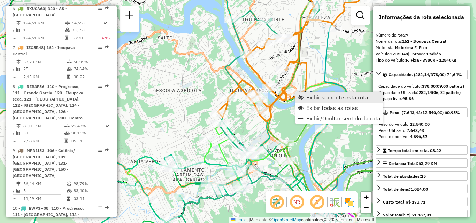
click at [302, 96] on span "Exibir somente esta rota" at bounding box center [301, 98] width 6 height 6
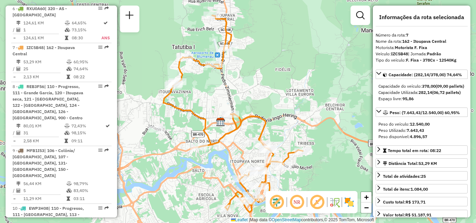
drag, startPoint x: 291, startPoint y: 117, endPoint x: 279, endPoint y: 78, distance: 41.2
click at [283, 84] on div "Janela de atendimento Grade de atendimento Capacidade Transportadoras Veículos …" at bounding box center [238, 111] width 476 height 223
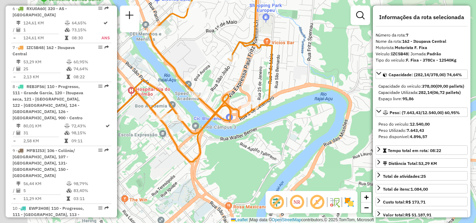
drag, startPoint x: 264, startPoint y: 117, endPoint x: 321, endPoint y: 80, distance: 68.4
click at [340, 66] on div "Janela de atendimento Grade de atendimento Capacidade Transportadoras Veículos …" at bounding box center [238, 111] width 476 height 223
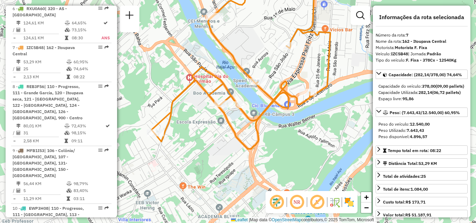
drag, startPoint x: 317, startPoint y: 87, endPoint x: 365, endPoint y: 76, distance: 50.2
click at [366, 76] on div "Janela de atendimento Grade de atendimento Capacidade Transportadoras Veículos …" at bounding box center [238, 111] width 476 height 223
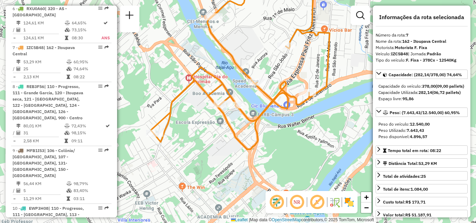
drag, startPoint x: 348, startPoint y: 75, endPoint x: 342, endPoint y: 86, distance: 12.2
click at [342, 86] on div "Janela de atendimento Grade de atendimento Capacidade Transportadoras Veículos …" at bounding box center [238, 111] width 476 height 223
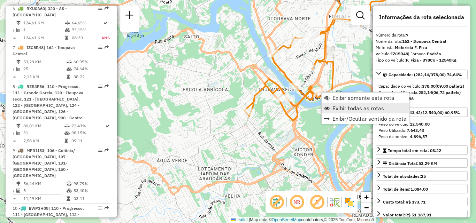
click at [337, 112] on link "Exibir todas as rotas" at bounding box center [364, 108] width 87 height 10
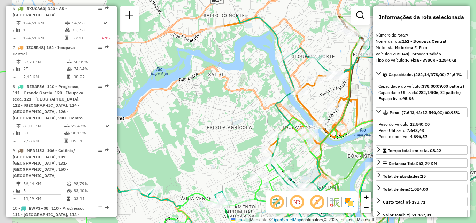
drag, startPoint x: 204, startPoint y: 81, endPoint x: 229, endPoint y: 121, distance: 46.4
click at [229, 121] on div "Janela de atendimento Grade de atendimento Capacidade Transportadoras Veículos …" at bounding box center [238, 111] width 476 height 223
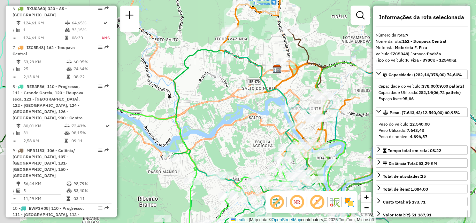
drag, startPoint x: 209, startPoint y: 107, endPoint x: 236, endPoint y: 127, distance: 34.0
click at [236, 127] on div "Janela de atendimento Grade de atendimento Capacidade Transportadoras Veículos …" at bounding box center [238, 111] width 476 height 223
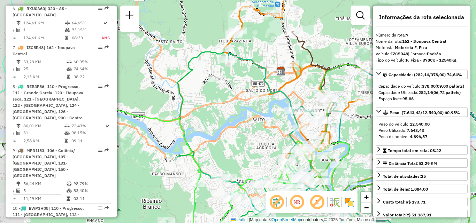
drag, startPoint x: 238, startPoint y: 141, endPoint x: 241, endPoint y: 156, distance: 15.2
click at [241, 156] on div "Janela de atendimento Grade de atendimento Capacidade Transportadoras Veículos …" at bounding box center [238, 111] width 476 height 223
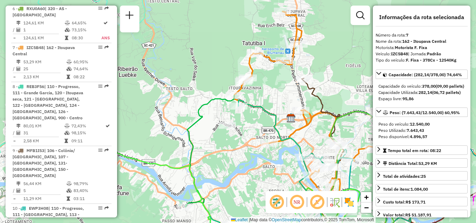
drag, startPoint x: 269, startPoint y: 142, endPoint x: 278, endPoint y: 148, distance: 10.9
click at [278, 148] on div "Janela de atendimento Grade de atendimento Capacidade Transportadoras Veículos …" at bounding box center [238, 111] width 476 height 223
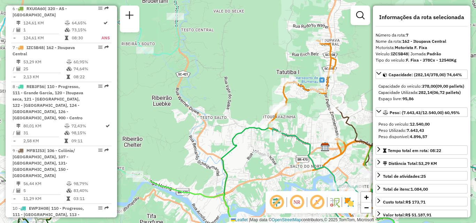
drag, startPoint x: 227, startPoint y: 115, endPoint x: 261, endPoint y: 139, distance: 41.2
click at [261, 139] on div "Rota 7 - Placa IZC5B48 92801656 - POSTO DALCASTAGNE LT Janela de atendimento Gr…" at bounding box center [238, 111] width 476 height 223
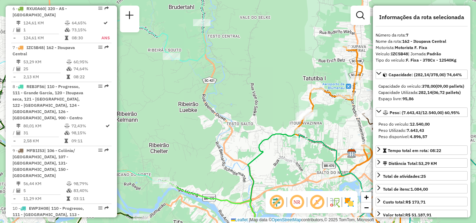
drag, startPoint x: 234, startPoint y: 105, endPoint x: 206, endPoint y: 87, distance: 33.5
click at [210, 88] on div "Janela de atendimento Grade de atendimento Capacidade Transportadoras Veículos …" at bounding box center [238, 111] width 476 height 223
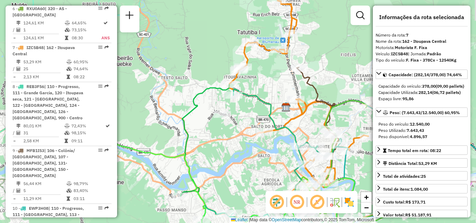
drag, startPoint x: 256, startPoint y: 131, endPoint x: 207, endPoint y: 99, distance: 58.7
click at [218, 105] on div "Janela de atendimento Grade de atendimento Capacidade Transportadoras Veículos …" at bounding box center [238, 111] width 476 height 223
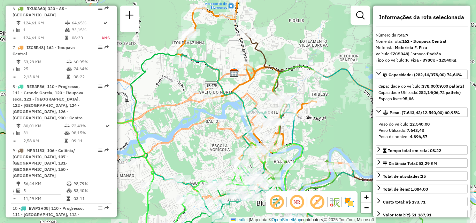
drag, startPoint x: 210, startPoint y: 135, endPoint x: 166, endPoint y: 109, distance: 50.7
click at [176, 115] on div "Janela de atendimento Grade de atendimento Capacidade Transportadoras Veículos …" at bounding box center [238, 111] width 476 height 223
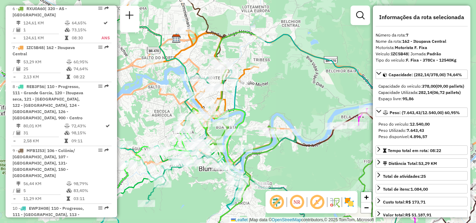
drag, startPoint x: 298, startPoint y: 154, endPoint x: 261, endPoint y: 135, distance: 42.2
click at [261, 135] on div "Janela de atendimento Grade de atendimento Capacidade Transportadoras Veículos …" at bounding box center [238, 111] width 476 height 223
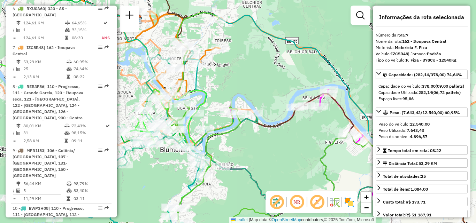
drag, startPoint x: 311, startPoint y: 144, endPoint x: 268, endPoint y: 137, distance: 44.1
click at [279, 143] on div "Janela de atendimento Grade de atendimento Capacidade Transportadoras Veículos …" at bounding box center [238, 111] width 476 height 223
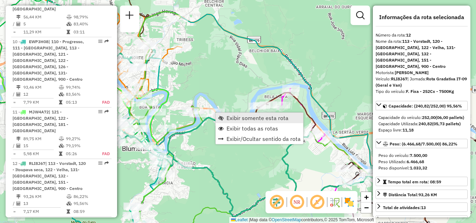
scroll to position [796, 0]
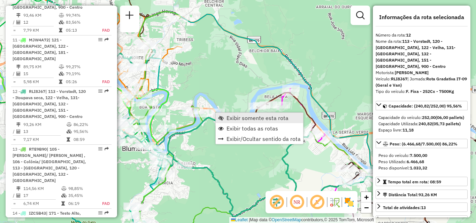
click at [224, 115] on link "Exibir somente esta rota" at bounding box center [259, 118] width 87 height 10
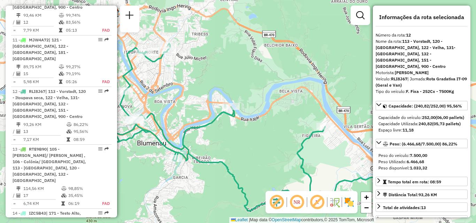
drag, startPoint x: 229, startPoint y: 138, endPoint x: 277, endPoint y: 138, distance: 47.7
click at [269, 138] on div "Janela de atendimento Grade de atendimento Capacidade Transportadoras Veículos …" at bounding box center [238, 111] width 476 height 223
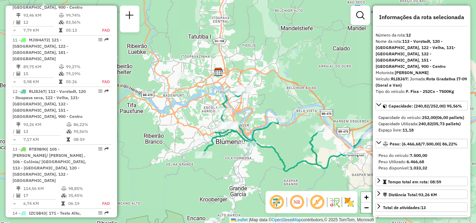
drag, startPoint x: 290, startPoint y: 141, endPoint x: 279, endPoint y: 138, distance: 12.2
click at [279, 138] on div "Janela de atendimento Grade de atendimento Capacidade Transportadoras Veículos …" at bounding box center [238, 111] width 476 height 223
drag, startPoint x: 269, startPoint y: 137, endPoint x: 254, endPoint y: 134, distance: 15.3
click at [255, 134] on div "Janela de atendimento Grade de atendimento Capacidade Transportadoras Veículos …" at bounding box center [238, 111] width 476 height 223
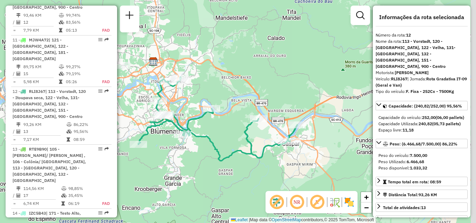
drag, startPoint x: 251, startPoint y: 135, endPoint x: 245, endPoint y: 134, distance: 6.5
click at [245, 134] on icon at bounding box center [217, 119] width 159 height 84
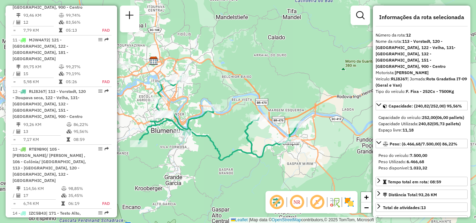
drag, startPoint x: 244, startPoint y: 134, endPoint x: 250, endPoint y: 135, distance: 5.7
click at [250, 135] on icon at bounding box center [218, 119] width 159 height 84
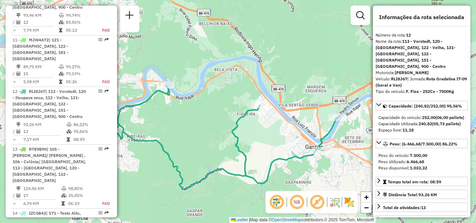
drag, startPoint x: 241, startPoint y: 153, endPoint x: 292, endPoint y: 145, distance: 52.2
click at [288, 146] on icon at bounding box center [178, 106] width 318 height 168
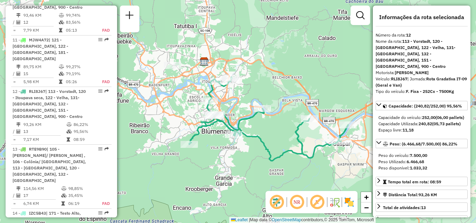
drag, startPoint x: 271, startPoint y: 144, endPoint x: 243, endPoint y: 143, distance: 27.9
click at [243, 143] on div "Janela de atendimento Grade de atendimento Capacidade Transportadoras Veículos …" at bounding box center [238, 111] width 476 height 223
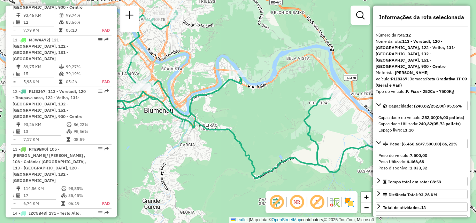
drag, startPoint x: 167, startPoint y: 86, endPoint x: 219, endPoint y: 89, distance: 52.0
click at [219, 89] on div "Janela de atendimento Grade de atendimento Capacidade Transportadoras Veículos …" at bounding box center [238, 111] width 476 height 223
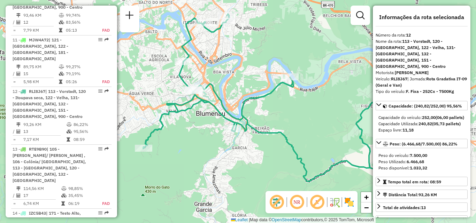
drag, startPoint x: 254, startPoint y: 91, endPoint x: 273, endPoint y: 95, distance: 19.5
click at [273, 95] on div "Janela de atendimento Grade de atendimento Capacidade Transportadoras Veículos …" at bounding box center [238, 111] width 476 height 223
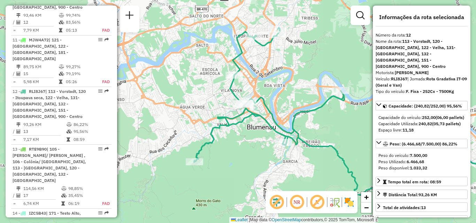
click at [294, 202] on em at bounding box center [296, 202] width 17 height 17
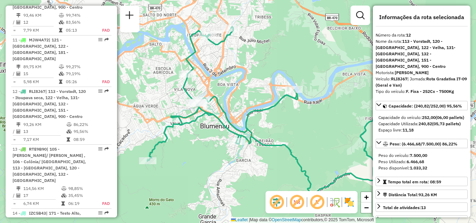
drag, startPoint x: 250, startPoint y: 168, endPoint x: 219, endPoint y: 171, distance: 31.1
click at [219, 171] on div "Janela de atendimento Grade de atendimento Capacidade Transportadoras Veículos …" at bounding box center [238, 111] width 476 height 223
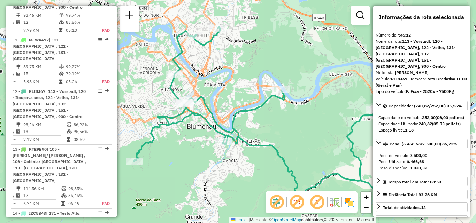
drag, startPoint x: 237, startPoint y: 163, endPoint x: 220, endPoint y: 164, distance: 17.4
click at [220, 164] on div "Janela de atendimento Grade de atendimento Capacidade Transportadoras Veículos …" at bounding box center [238, 111] width 476 height 223
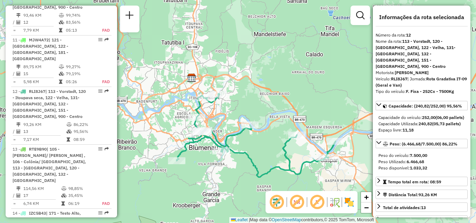
click at [231, 165] on div "Janela de atendimento Grade de atendimento Capacidade Transportadoras Veículos …" at bounding box center [238, 111] width 476 height 223
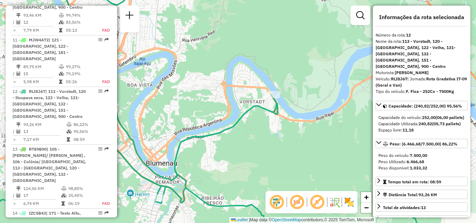
drag, startPoint x: 268, startPoint y: 150, endPoint x: 212, endPoint y: 123, distance: 62.3
click at [219, 125] on div "Janela de atendimento Grade de atendimento Capacidade Transportadoras Veículos …" at bounding box center [238, 111] width 476 height 223
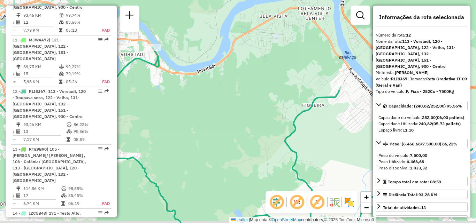
drag, startPoint x: 210, startPoint y: 118, endPoint x: 191, endPoint y: 113, distance: 19.4
click at [193, 114] on div "Janela de atendimento Grade de atendimento Capacidade Transportadoras Veículos …" at bounding box center [238, 111] width 476 height 223
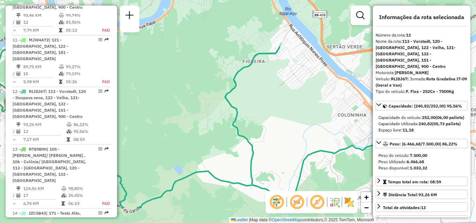
drag, startPoint x: 243, startPoint y: 76, endPoint x: 238, endPoint y: 71, distance: 6.9
click at [239, 72] on div "Janela de atendimento Grade de atendimento Capacidade Transportadoras Veículos …" at bounding box center [238, 111] width 476 height 223
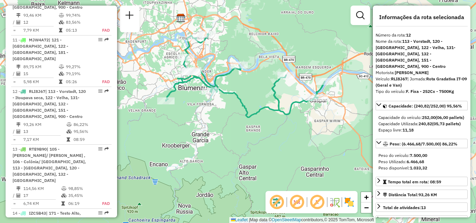
drag, startPoint x: 234, startPoint y: 92, endPoint x: 273, endPoint y: 107, distance: 42.0
click at [273, 107] on icon at bounding box center [245, 76] width 159 height 84
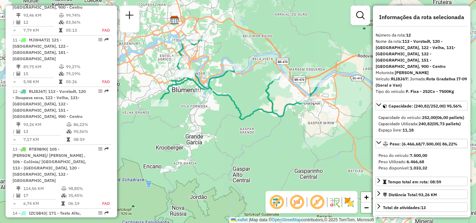
drag, startPoint x: 298, startPoint y: 135, endPoint x: 293, endPoint y: 138, distance: 5.9
click at [293, 138] on div "Janela de atendimento Grade de atendimento Capacidade Transportadoras Veículos …" at bounding box center [238, 111] width 476 height 223
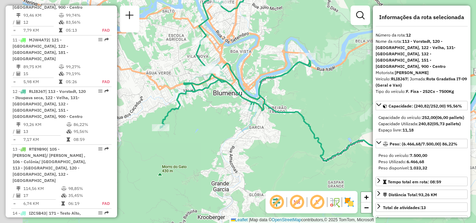
drag, startPoint x: 207, startPoint y: 100, endPoint x: 213, endPoint y: 100, distance: 6.3
click at [213, 100] on div "Janela de atendimento Grade de atendimento Capacidade Transportadoras Veículos …" at bounding box center [238, 111] width 476 height 223
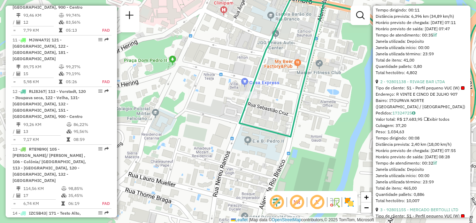
scroll to position [383, 0]
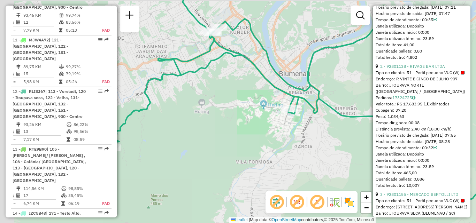
click at [246, 125] on div "Rota 12 - Placa RLI8J67 92806574 - CASA.EXPRESS SUPERME Janela de atendimento G…" at bounding box center [238, 111] width 476 height 223
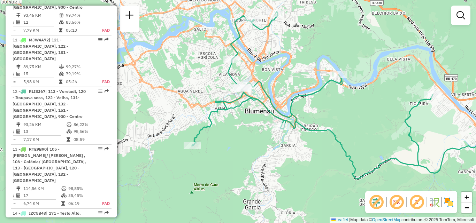
drag, startPoint x: 261, startPoint y: 139, endPoint x: 276, endPoint y: 143, distance: 15.7
click at [276, 143] on div "Janela de atendimento Grade de atendimento Capacidade Transportadoras Veículos …" at bounding box center [238, 111] width 476 height 223
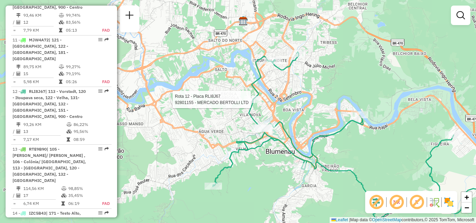
select select "**********"
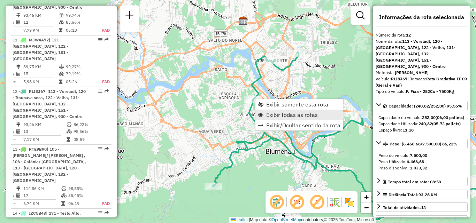
click at [280, 114] on span "Exibir todas as rotas" at bounding box center [292, 115] width 52 height 6
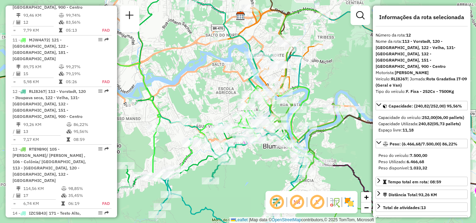
drag, startPoint x: 209, startPoint y: 102, endPoint x: 186, endPoint y: 71, distance: 38.2
click at [186, 71] on div "Janela de atendimento Grade de atendimento Capacidade Transportadoras Veículos …" at bounding box center [238, 111] width 476 height 223
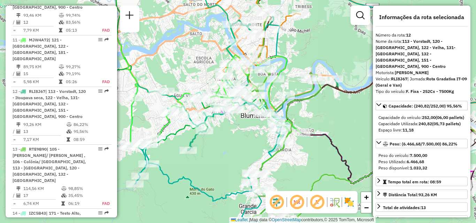
drag, startPoint x: 244, startPoint y: 141, endPoint x: 221, endPoint y: 115, distance: 34.8
click at [222, 115] on div "Rota 8 - Placa REB3F56 92800218 - SINOP LANCHES LTDA Rota 4 - Placa RAF8760 928…" at bounding box center [238, 111] width 476 height 223
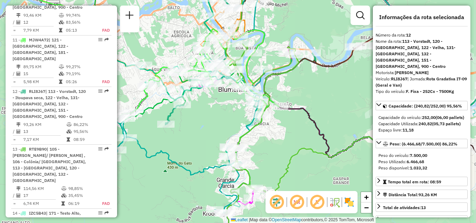
drag, startPoint x: 293, startPoint y: 137, endPoint x: 270, endPoint y: 119, distance: 28.6
click at [271, 119] on div "Janela de atendimento Grade de atendimento Capacidade Transportadoras Veículos …" at bounding box center [238, 111] width 476 height 223
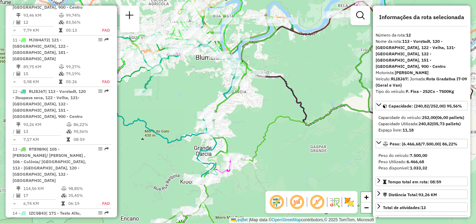
drag, startPoint x: 266, startPoint y: 146, endPoint x: 266, endPoint y: 107, distance: 38.3
click at [266, 113] on icon at bounding box center [310, 97] width 310 height 268
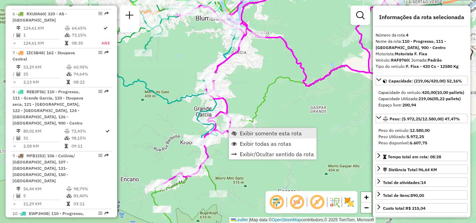
scroll to position [421, 0]
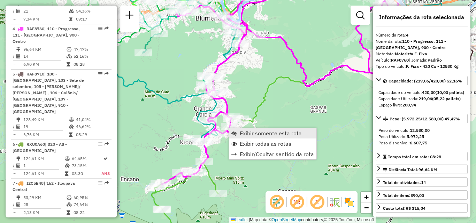
click at [244, 132] on span "Exibir somente esta rota" at bounding box center [271, 134] width 62 height 6
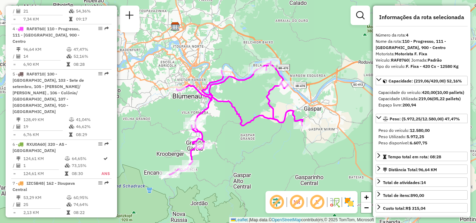
drag, startPoint x: 271, startPoint y: 138, endPoint x: 269, endPoint y: 144, distance: 7.1
click at [269, 144] on div "Janela de atendimento Grade de atendimento Capacidade Transportadoras Veículos …" at bounding box center [238, 111] width 476 height 223
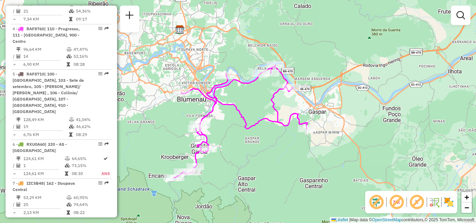
drag, startPoint x: 265, startPoint y: 130, endPoint x: 273, endPoint y: 134, distance: 9.5
click at [273, 134] on div "Janela de atendimento Grade de atendimento Capacidade Transportadoras Veículos …" at bounding box center [238, 111] width 476 height 223
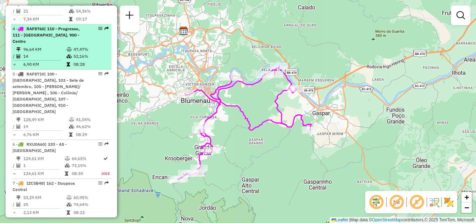
click at [36, 46] on td "96,64 KM" at bounding box center [44, 49] width 43 height 7
select select "**********"
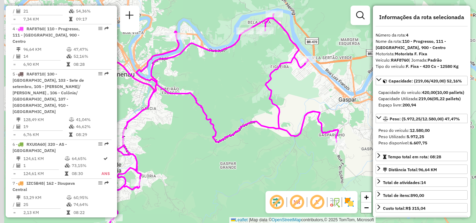
drag, startPoint x: 294, startPoint y: 94, endPoint x: 314, endPoint y: 92, distance: 20.7
click at [314, 92] on div "Janela de atendimento Grade de atendimento Capacidade Transportadoras Veículos …" at bounding box center [238, 111] width 476 height 223
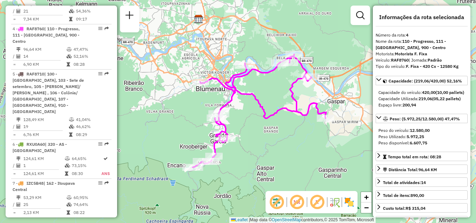
drag, startPoint x: 272, startPoint y: 132, endPoint x: 286, endPoint y: 121, distance: 18.6
click at [280, 125] on div "Janela de atendimento Grade de atendimento Capacidade Transportadoras Veículos …" at bounding box center [238, 111] width 476 height 223
click at [282, 123] on div "Janela de atendimento Grade de atendimento Capacidade Transportadoras Veículos …" at bounding box center [238, 111] width 476 height 223
click at [285, 122] on div "Janela de atendimento Grade de atendimento Capacidade Transportadoras Veículos …" at bounding box center [238, 111] width 476 height 223
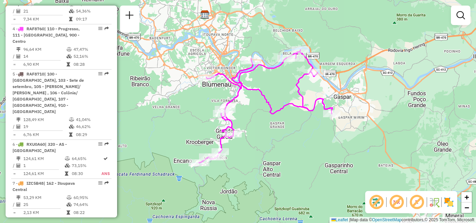
click at [288, 119] on div "Janela de atendimento Grade de atendimento Capacidade Transportadoras Veículos …" at bounding box center [238, 111] width 476 height 223
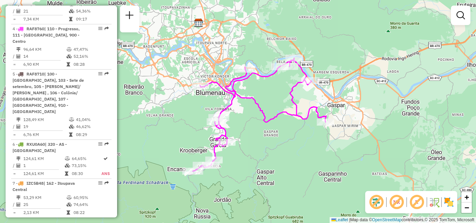
drag, startPoint x: 287, startPoint y: 131, endPoint x: 264, endPoint y: 141, distance: 24.9
click at [278, 140] on div "Janela de atendimento Grade de atendimento Capacidade Transportadoras Veículos …" at bounding box center [238, 111] width 476 height 223
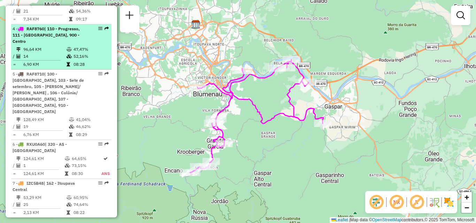
click at [45, 26] on div "4 - RAF8760 | 110 - Progresso, 111 - Grande Garcia, 900 - Centro" at bounding box center [50, 35] width 74 height 19
select select "**********"
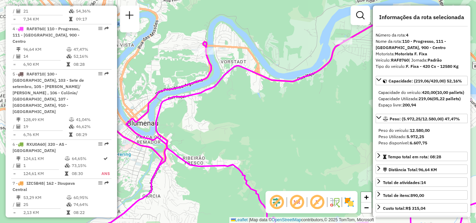
drag, startPoint x: 233, startPoint y: 85, endPoint x: 272, endPoint y: 118, distance: 50.8
click at [274, 121] on div "Janela de atendimento Grade de atendimento Capacidade Transportadoras Veículos …" at bounding box center [238, 111] width 476 height 223
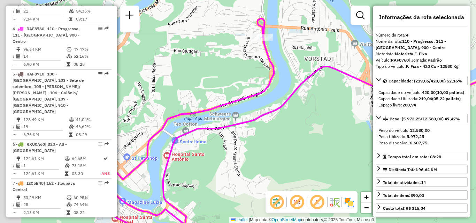
drag, startPoint x: 242, startPoint y: 111, endPoint x: 295, endPoint y: 112, distance: 52.9
click at [294, 111] on div "Janela de atendimento Grade de atendimento Capacidade Transportadoras Veículos …" at bounding box center [238, 111] width 476 height 223
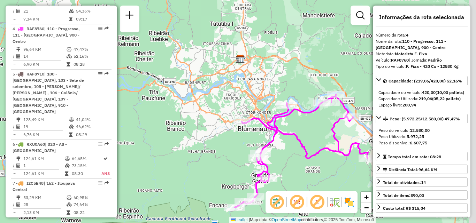
drag, startPoint x: 296, startPoint y: 130, endPoint x: 276, endPoint y: 127, distance: 20.0
click at [288, 127] on div "Janela de atendimento Grade de atendimento Capacidade Transportadoras Veículos …" at bounding box center [238, 111] width 476 height 223
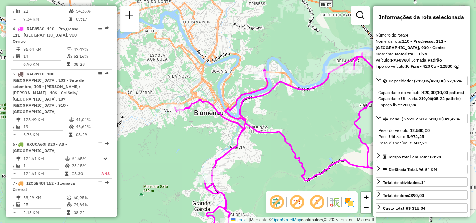
drag, startPoint x: 295, startPoint y: 127, endPoint x: 285, endPoint y: 125, distance: 10.1
click at [285, 125] on div "Janela de atendimento Grade de atendimento Capacidade Transportadoras Veículos …" at bounding box center [238, 111] width 476 height 223
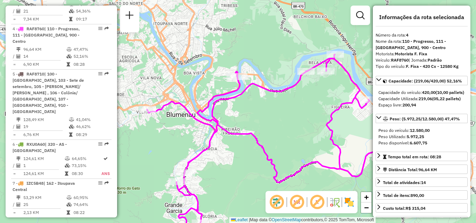
drag, startPoint x: 300, startPoint y: 127, endPoint x: 259, endPoint y: 136, distance: 41.3
click at [259, 136] on div "Janela de atendimento Grade de atendimento Capacidade Transportadoras Veículos …" at bounding box center [238, 111] width 476 height 223
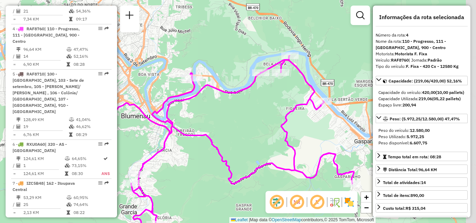
drag, startPoint x: 281, startPoint y: 138, endPoint x: 249, endPoint y: 133, distance: 32.9
click at [249, 133] on div "Janela de atendimento Grade de atendimento Capacidade Transportadoras Veículos …" at bounding box center [238, 111] width 476 height 223
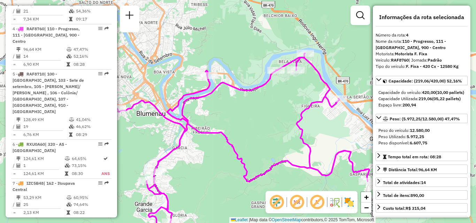
drag, startPoint x: 243, startPoint y: 135, endPoint x: 280, endPoint y: 130, distance: 37.9
click at [280, 130] on div "Janela de atendimento Grade de atendimento Capacidade Transportadoras Veículos …" at bounding box center [238, 111] width 476 height 223
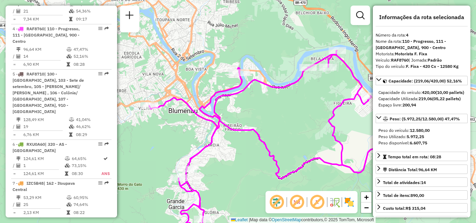
click at [290, 124] on div "Janela de atendimento Grade de atendimento Capacidade Transportadoras Veículos …" at bounding box center [238, 111] width 476 height 223
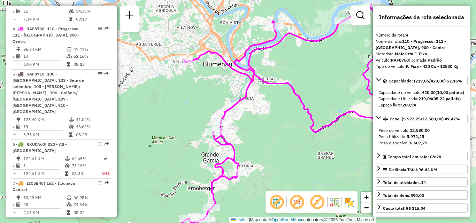
drag, startPoint x: 295, startPoint y: 112, endPoint x: 293, endPoint y: 98, distance: 14.5
click at [293, 98] on div "Janela de atendimento Grade de atendimento Capacidade Transportadoras Veículos …" at bounding box center [238, 111] width 476 height 223
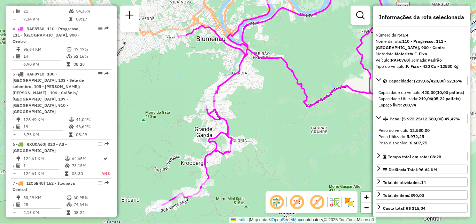
drag, startPoint x: 283, startPoint y: 124, endPoint x: 277, endPoint y: 115, distance: 10.6
click at [277, 115] on div "Janela de atendimento Grade de atendimento Capacidade Transportadoras Veículos …" at bounding box center [238, 111] width 476 height 223
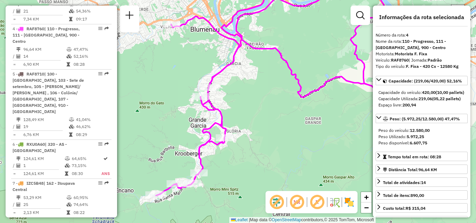
click at [273, 127] on div "Janela de atendimento Grade de atendimento Capacidade Transportadoras Veículos …" at bounding box center [238, 111] width 476 height 223
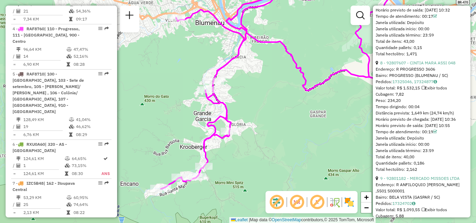
scroll to position [940, 0]
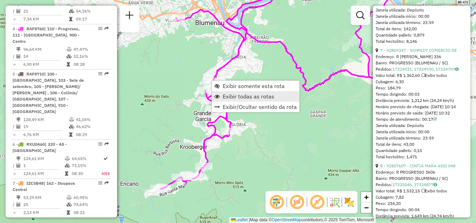
click at [235, 96] on span "Exibir todas as rotas" at bounding box center [249, 97] width 52 height 6
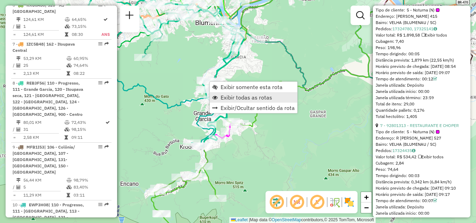
scroll to position [596, 0]
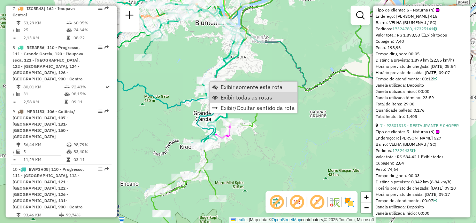
click at [236, 87] on span "Exibir somente esta rota" at bounding box center [251, 87] width 62 height 6
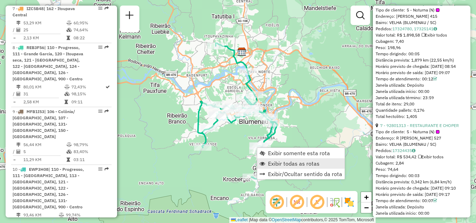
click at [274, 164] on span "Exibir todas as rotas" at bounding box center [294, 164] width 52 height 6
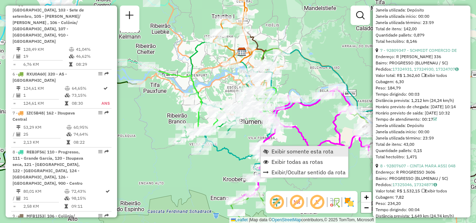
scroll to position [421, 0]
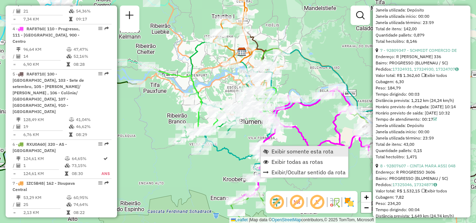
click at [277, 151] on span "Exibir somente esta rota" at bounding box center [302, 152] width 62 height 6
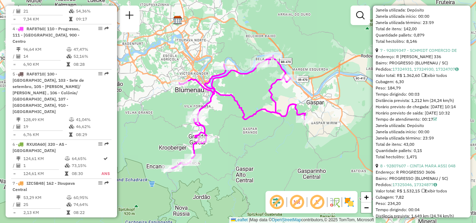
drag, startPoint x: 238, startPoint y: 143, endPoint x: 274, endPoint y: 147, distance: 36.4
click at [274, 147] on div "Janela de atendimento Grade de atendimento Capacidade Transportadoras Veículos …" at bounding box center [238, 111] width 476 height 223
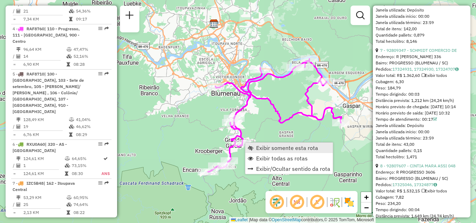
click at [267, 148] on span "Exibir somente esta rota" at bounding box center [287, 148] width 62 height 6
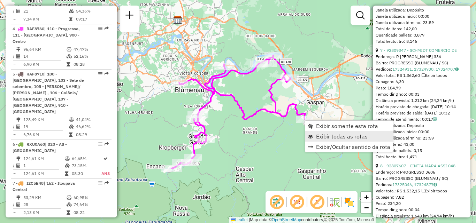
click at [320, 135] on span "Exibir todas as rotas" at bounding box center [342, 137] width 52 height 6
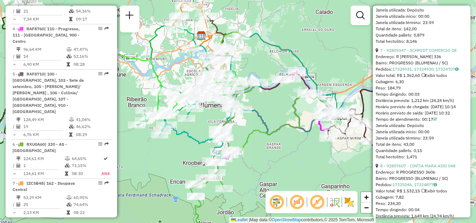
drag, startPoint x: 272, startPoint y: 149, endPoint x: 313, endPoint y: 174, distance: 47.7
click at [315, 177] on div "Janela de atendimento Grade de atendimento Capacidade Transportadoras Veículos …" at bounding box center [238, 111] width 476 height 223
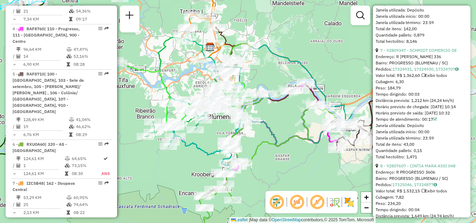
drag, startPoint x: 311, startPoint y: 166, endPoint x: 268, endPoint y: 169, distance: 42.6
click at [269, 169] on div "Janela de atendimento Grade de atendimento Capacidade Transportadoras Veículos …" at bounding box center [238, 111] width 476 height 223
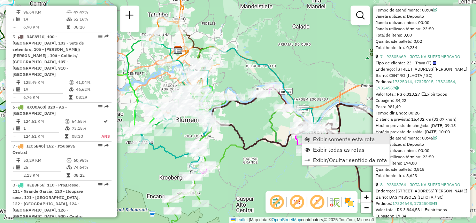
scroll to position [460, 0]
click at [311, 136] on link "Exibir somente esta rota" at bounding box center [345, 139] width 87 height 10
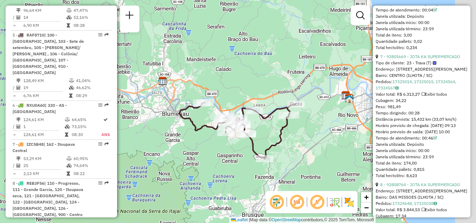
drag, startPoint x: 263, startPoint y: 152, endPoint x: 240, endPoint y: 148, distance: 23.6
click at [240, 148] on div "Janela de atendimento Grade de atendimento Capacidade Transportadoras Veículos …" at bounding box center [238, 111] width 476 height 223
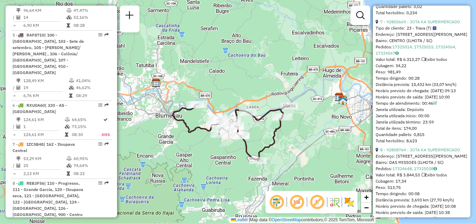
scroll to position [0, 0]
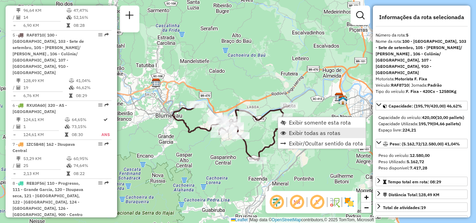
click at [298, 133] on span "Exibir todas as rotas" at bounding box center [315, 133] width 52 height 6
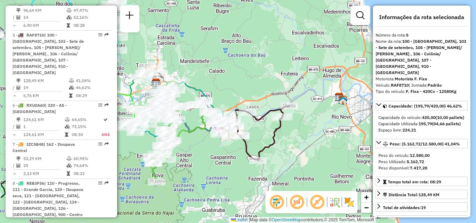
drag, startPoint x: 284, startPoint y: 143, endPoint x: 347, endPoint y: 143, distance: 62.7
click at [347, 143] on div "Janela de atendimento Grade de atendimento Capacidade Transportadoras Veículos …" at bounding box center [238, 111] width 476 height 223
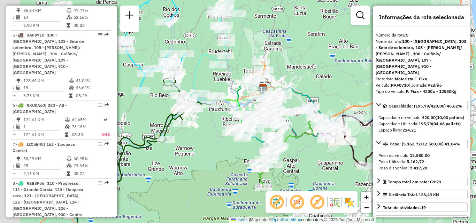
drag, startPoint x: 285, startPoint y: 148, endPoint x: 339, endPoint y: 153, distance: 54.5
click at [336, 152] on div "Janela de atendimento Grade de atendimento Capacidade Transportadoras Veículos …" at bounding box center [238, 111] width 476 height 223
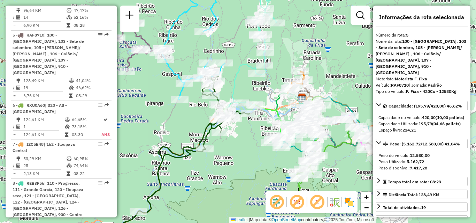
drag, startPoint x: 235, startPoint y: 139, endPoint x: 257, endPoint y: 167, distance: 35.2
click at [257, 171] on div "Janela de atendimento Grade de atendimento Capacidade Transportadoras Veículos …" at bounding box center [238, 111] width 476 height 223
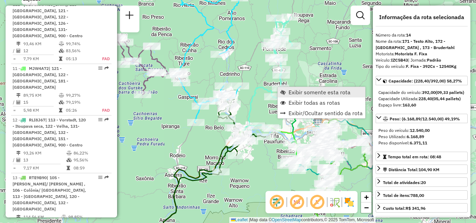
scroll to position [893, 0]
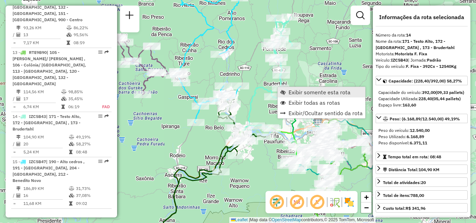
click at [294, 91] on span "Exibir somente esta rota" at bounding box center [319, 93] width 62 height 6
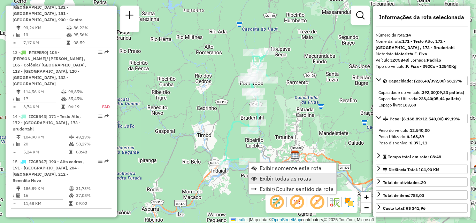
click at [273, 178] on span "Exibir todas as rotas" at bounding box center [285, 179] width 52 height 6
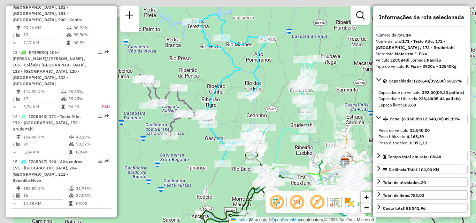
drag, startPoint x: 227, startPoint y: 128, endPoint x: 306, endPoint y: 139, distance: 80.5
click at [301, 139] on icon at bounding box center [294, 116] width 49 height 114
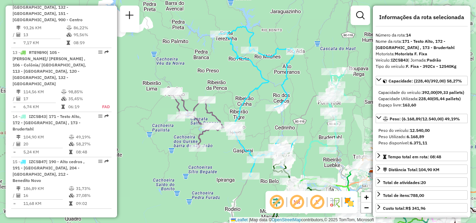
drag, startPoint x: 316, startPoint y: 176, endPoint x: 296, endPoint y: 138, distance: 42.8
click at [298, 138] on icon at bounding box center [322, 128] width 49 height 114
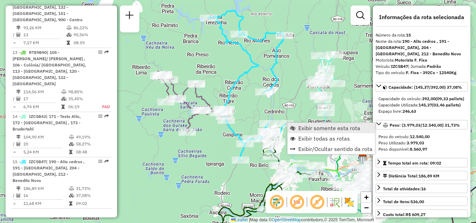
click at [315, 127] on span "Exibir somente esta rota" at bounding box center [329, 128] width 62 height 6
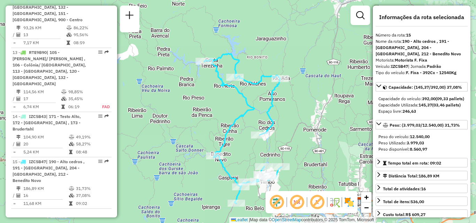
drag, startPoint x: 294, startPoint y: 113, endPoint x: 299, endPoint y: 134, distance: 21.8
click at [299, 134] on div "Janela de atendimento Grade de atendimento Capacidade Transportadoras Veículos …" at bounding box center [238, 111] width 476 height 223
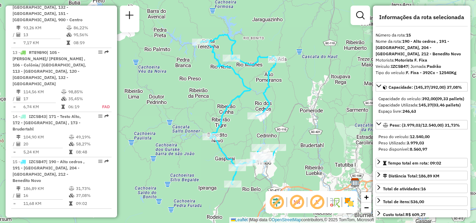
drag, startPoint x: 300, startPoint y: 147, endPoint x: 294, endPoint y: 122, distance: 25.5
click at [294, 123] on div "Janela de atendimento Grade de atendimento Capacidade Transportadoras Veículos …" at bounding box center [238, 111] width 476 height 223
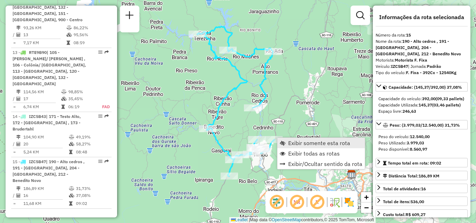
click at [291, 147] on link "Exibir somente esta rota" at bounding box center [320, 143] width 87 height 10
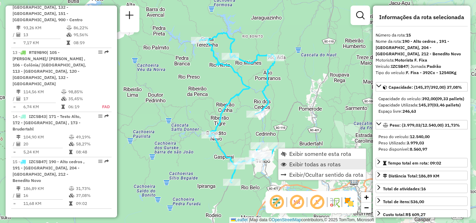
click at [291, 162] on span "Exibir todas as rotas" at bounding box center [315, 165] width 52 height 6
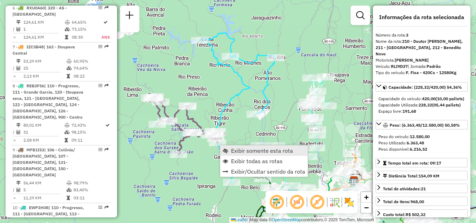
scroll to position [376, 0]
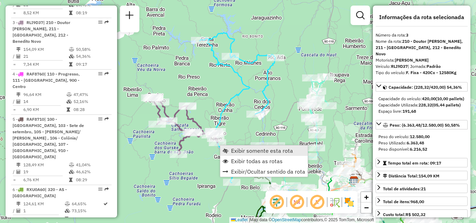
click at [234, 150] on span "Exibir somente esta rota" at bounding box center [262, 151] width 62 height 6
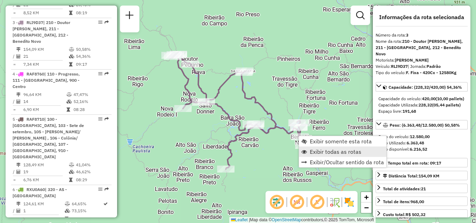
click at [317, 151] on span "Exibir todas as rotas" at bounding box center [336, 152] width 52 height 6
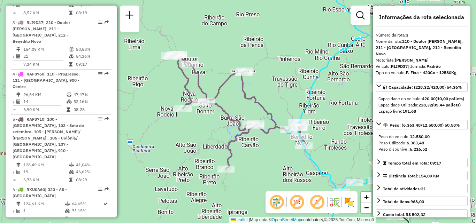
drag, startPoint x: 325, startPoint y: 151, endPoint x: 192, endPoint y: 135, distance: 134.7
click at [229, 143] on div "Janela de atendimento Grade de atendimento Capacidade Transportadoras Veículos …" at bounding box center [238, 111] width 476 height 223
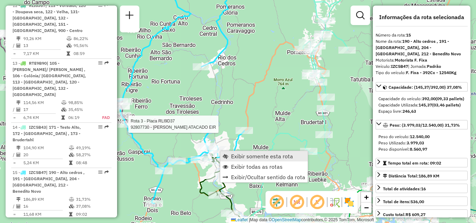
scroll to position [893, 0]
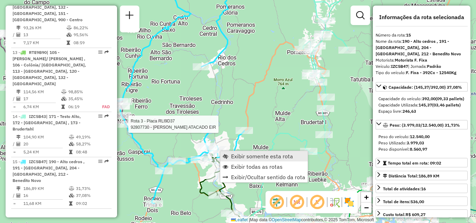
click at [239, 155] on span "Exibir somente esta rota" at bounding box center [262, 157] width 62 height 6
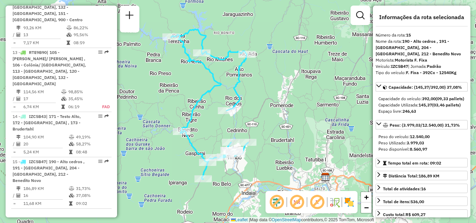
drag, startPoint x: 228, startPoint y: 151, endPoint x: 200, endPoint y: 150, distance: 27.9
click at [200, 149] on div "Janela de atendimento Grade de atendimento Capacidade Transportadoras Veículos …" at bounding box center [238, 111] width 476 height 223
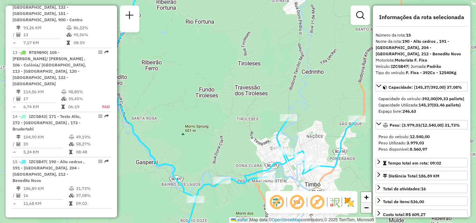
click at [368, 210] on span "−" at bounding box center [366, 207] width 5 height 9
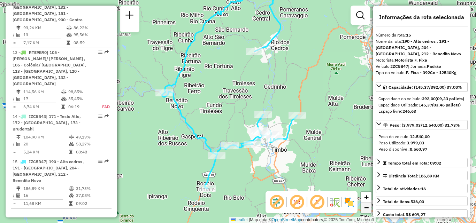
click at [368, 209] on span "−" at bounding box center [366, 207] width 5 height 9
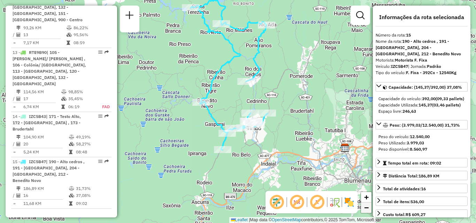
click at [368, 209] on span "−" at bounding box center [366, 207] width 5 height 9
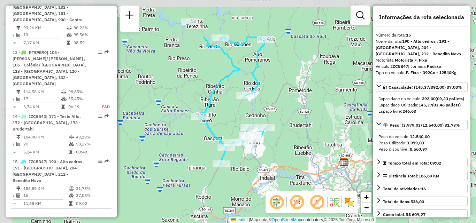
drag, startPoint x: 258, startPoint y: 126, endPoint x: 300, endPoint y: 186, distance: 72.9
click at [300, 186] on div "Janela de atendimento Grade de atendimento Capacidade Transportadoras Veículos …" at bounding box center [238, 111] width 476 height 223
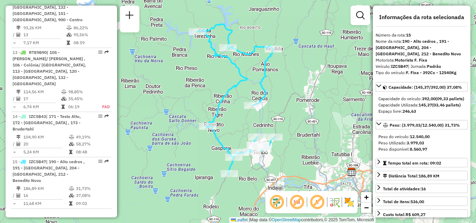
drag, startPoint x: 293, startPoint y: 159, endPoint x: 301, endPoint y: 168, distance: 11.9
click at [301, 168] on div "Janela de atendimento Grade de atendimento Capacidade Transportadoras Veículos …" at bounding box center [238, 111] width 476 height 223
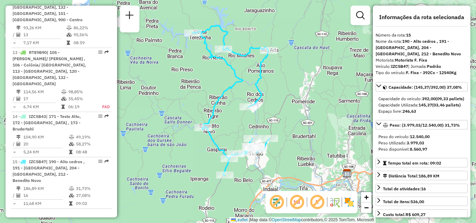
drag, startPoint x: 211, startPoint y: 172, endPoint x: 177, endPoint y: 184, distance: 36.7
click at [177, 184] on div "Janela de atendimento Grade de atendimento Capacidade Transportadoras Veículos …" at bounding box center [238, 111] width 476 height 223
drag, startPoint x: 302, startPoint y: 123, endPoint x: 327, endPoint y: 91, distance: 41.4
click at [317, 103] on div "Janela de atendimento Grade de atendimento Capacidade Transportadoras Veículos …" at bounding box center [238, 111] width 476 height 223
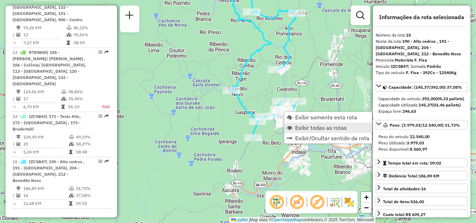
click at [303, 127] on span "Exibir todas as rotas" at bounding box center [321, 128] width 52 height 6
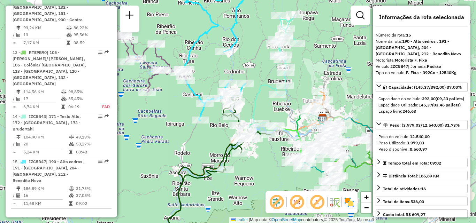
drag, startPoint x: 240, startPoint y: 141, endPoint x: 208, endPoint y: 133, distance: 33.7
click at [207, 136] on div "Janela de atendimento Grade de atendimento Capacidade Transportadoras Veículos …" at bounding box center [238, 111] width 476 height 223
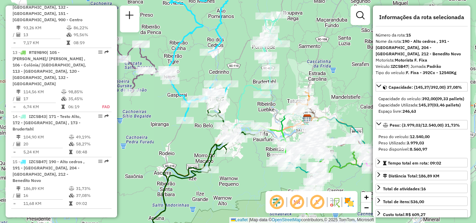
drag, startPoint x: 250, startPoint y: 117, endPoint x: 241, endPoint y: 114, distance: 10.1
click at [244, 116] on div "Rota 11 - Placa MJW4A72 92808813 - LUCIANA MARTINS COME Rota 14 - Placa IZC5B43…" at bounding box center [238, 111] width 476 height 223
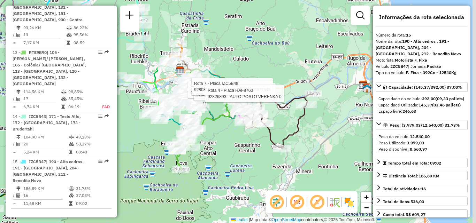
drag, startPoint x: 288, startPoint y: 142, endPoint x: 259, endPoint y: 134, distance: 29.9
click at [259, 134] on div "Rota 13 - Placa RTE9B90 92800063 - NELSON AMARAL MERCEA Rota 7 - Placa IZC5B48 …" at bounding box center [238, 111] width 476 height 223
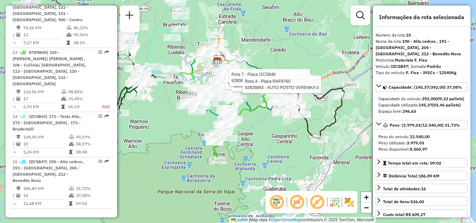
drag, startPoint x: 238, startPoint y: 141, endPoint x: 279, endPoint y: 133, distance: 41.5
click at [279, 133] on div "Rota 7 - Placa IZC5B48 92811552 - BLU PRAIA PADEL LTDA Rota 11 - Placa MJW4A72 …" at bounding box center [238, 111] width 476 height 223
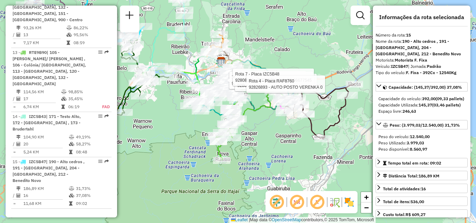
drag, startPoint x: 263, startPoint y: 148, endPoint x: 292, endPoint y: 147, distance: 29.6
click at [292, 147] on div "Rota 7 - Placa IZC5B48 92811552 - BLU PRAIA PADEL LTDA Rota 11 - Placa MJW4A72 …" at bounding box center [238, 111] width 476 height 223
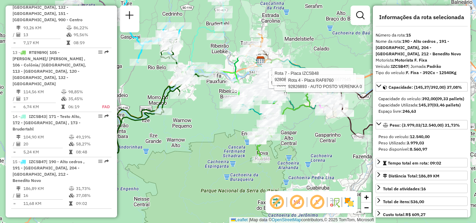
drag, startPoint x: 208, startPoint y: 141, endPoint x: 278, endPoint y: 141, distance: 70.3
click at [267, 141] on div "Rota 7 - Placa IZC5B48 92811552 - BLU PRAIA PADEL LTDA Rota 11 - Placa MJW4A72 …" at bounding box center [238, 111] width 476 height 223
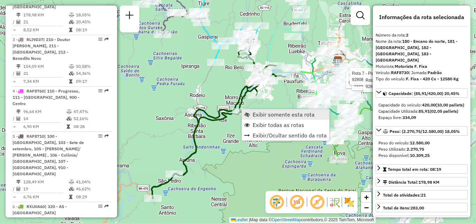
scroll to position [331, 0]
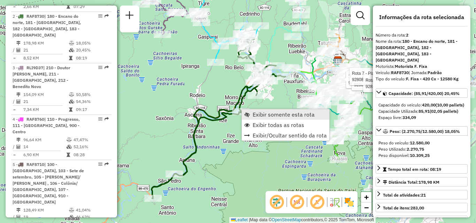
click at [262, 115] on span "Exibir somente esta rota" at bounding box center [283, 115] width 62 height 6
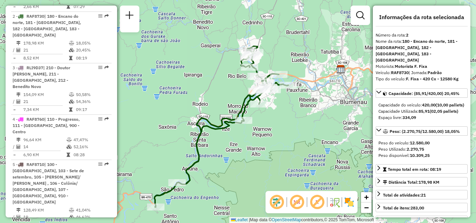
drag, startPoint x: 255, startPoint y: 148, endPoint x: 244, endPoint y: 156, distance: 13.8
click at [248, 155] on div "Janela de atendimento Grade de atendimento Capacidade Transportadoras Veículos …" at bounding box center [238, 111] width 476 height 223
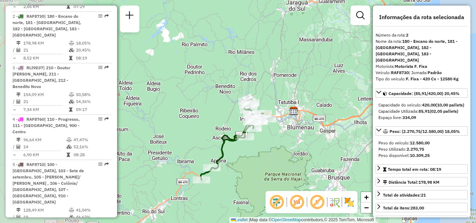
drag, startPoint x: 255, startPoint y: 146, endPoint x: 250, endPoint y: 125, distance: 21.1
click at [250, 125] on div "Janela de atendimento Grade de atendimento Capacidade Transportadoras Veículos …" at bounding box center [238, 111] width 476 height 223
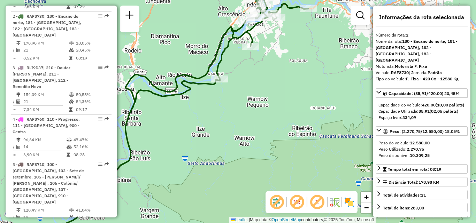
drag, startPoint x: 251, startPoint y: 137, endPoint x: 280, endPoint y: 130, distance: 30.4
click at [280, 130] on div "Janela de atendimento Grade de atendimento Capacidade Transportadoras Veículos …" at bounding box center [238, 111] width 476 height 223
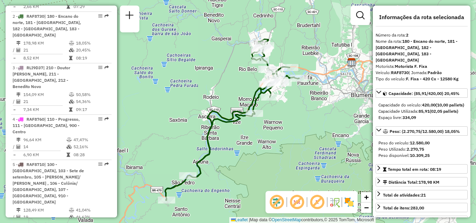
drag, startPoint x: 259, startPoint y: 141, endPoint x: 252, endPoint y: 146, distance: 8.5
click at [252, 146] on div "Janela de atendimento Grade de atendimento Capacidade Transportadoras Veículos …" at bounding box center [238, 111] width 476 height 223
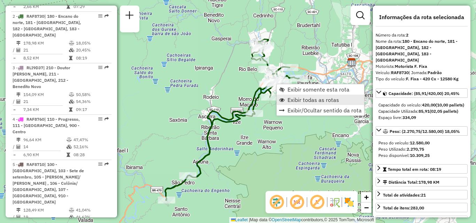
click at [299, 102] on span "Exibir todas as rotas" at bounding box center [313, 100] width 52 height 6
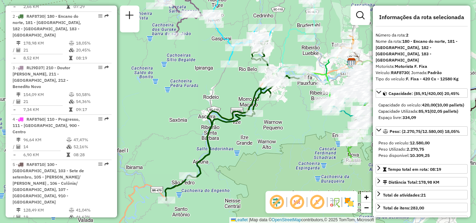
drag, startPoint x: 307, startPoint y: 133, endPoint x: 207, endPoint y: 128, distance: 100.1
click at [207, 128] on div "Janela de atendimento Grade de atendimento Capacidade Transportadoras Veículos …" at bounding box center [238, 111] width 476 height 223
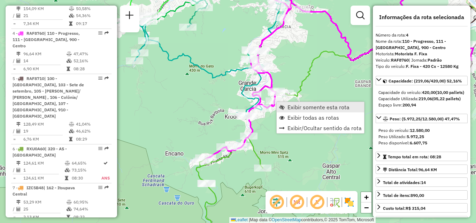
scroll to position [421, 0]
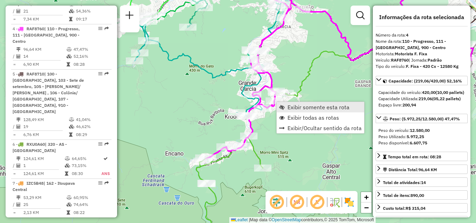
click at [287, 107] on link "Exibir somente esta rota" at bounding box center [320, 107] width 87 height 10
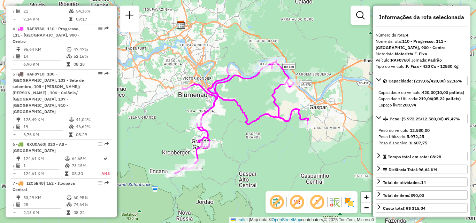
click at [280, 132] on div "Janela de atendimento Grade de atendimento Capacidade Transportadoras Veículos …" at bounding box center [238, 111] width 476 height 223
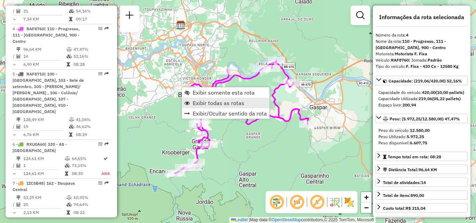
click at [207, 104] on span "Exibir todas as rotas" at bounding box center [219, 103] width 52 height 6
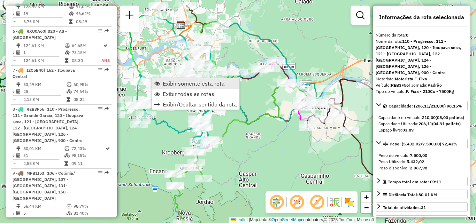
scroll to position [596, 0]
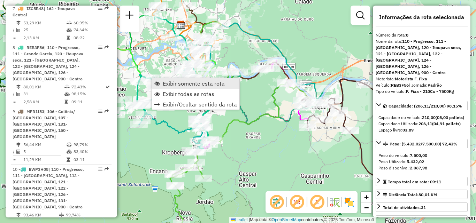
click at [171, 82] on span "Exibir somente esta rota" at bounding box center [194, 84] width 62 height 6
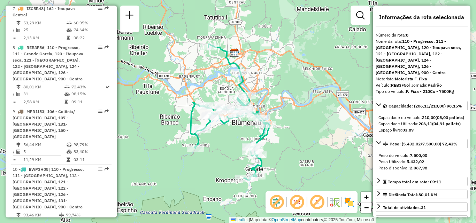
drag, startPoint x: 224, startPoint y: 127, endPoint x: 214, endPoint y: 127, distance: 9.8
click at [214, 127] on icon at bounding box center [230, 112] width 79 height 136
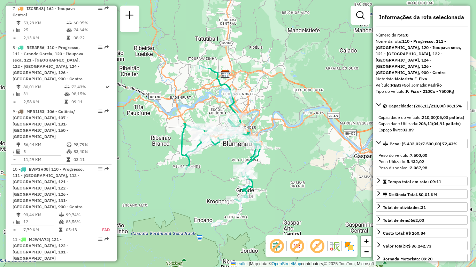
click at [278, 77] on div "Janela de atendimento Grade de atendimento Capacidade Transportadoras Veículos …" at bounding box center [238, 133] width 476 height 267
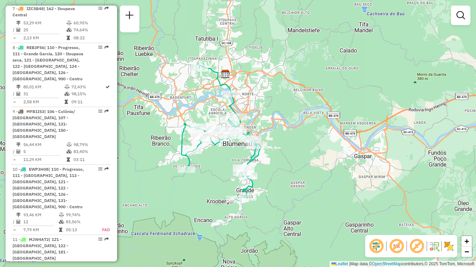
click at [291, 52] on div "Janela de atendimento Grade de atendimento Capacidade Transportadoras Veículos …" at bounding box center [238, 133] width 476 height 267
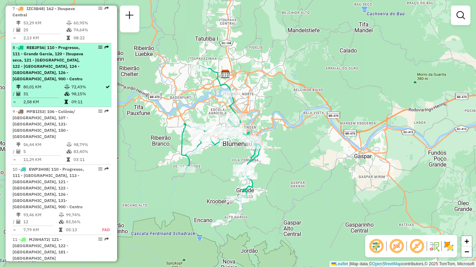
click at [49, 45] on span "| 110 - Progresso, 111 - Grande Garcia, 120 - Itoupava seca, 121 - Agua verde, …" at bounding box center [48, 63] width 71 height 37
select select "**********"
